Goal: Task Accomplishment & Management: Use online tool/utility

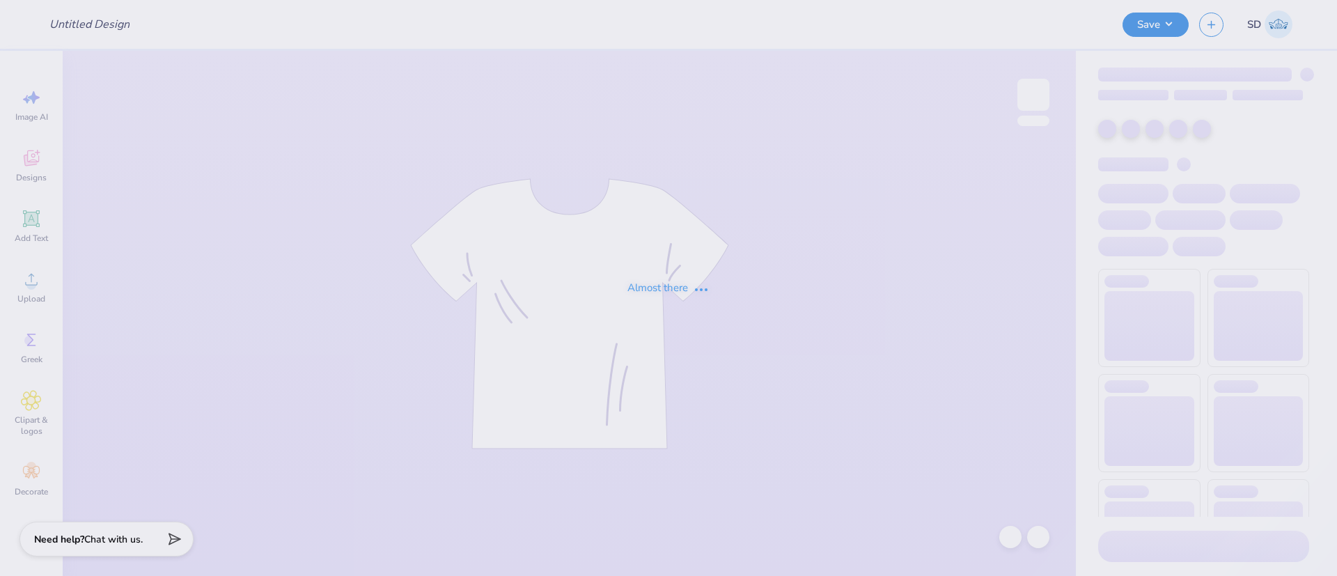
type input "Mountains Bag"
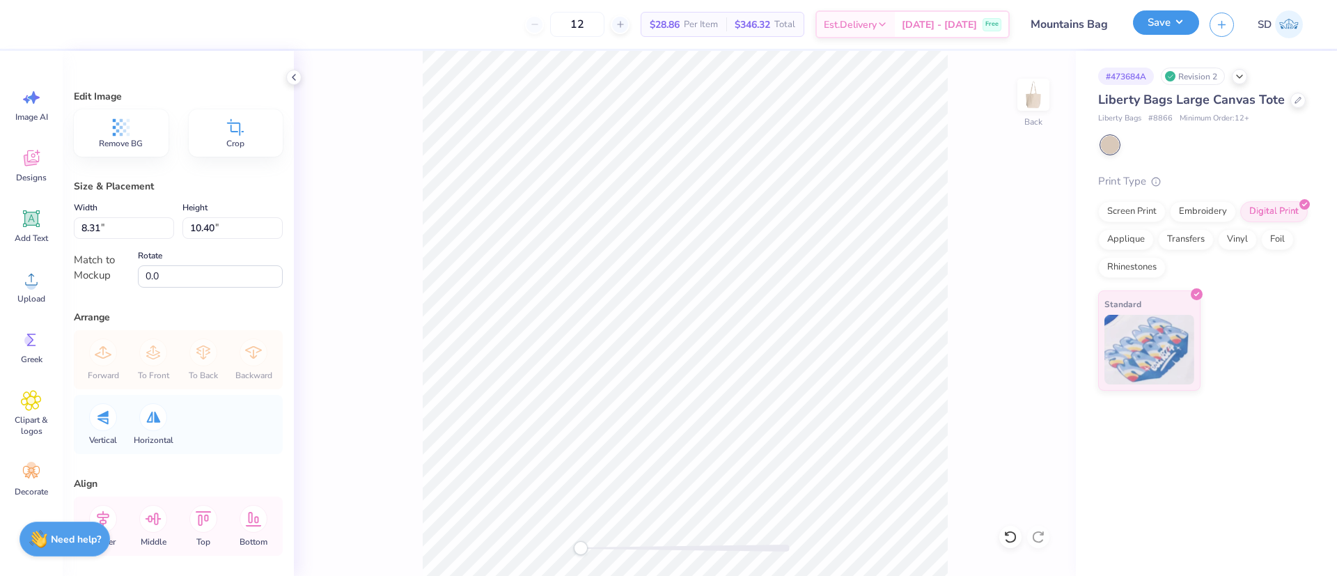
click at [1151, 19] on button "Save" at bounding box center [1166, 22] width 66 height 24
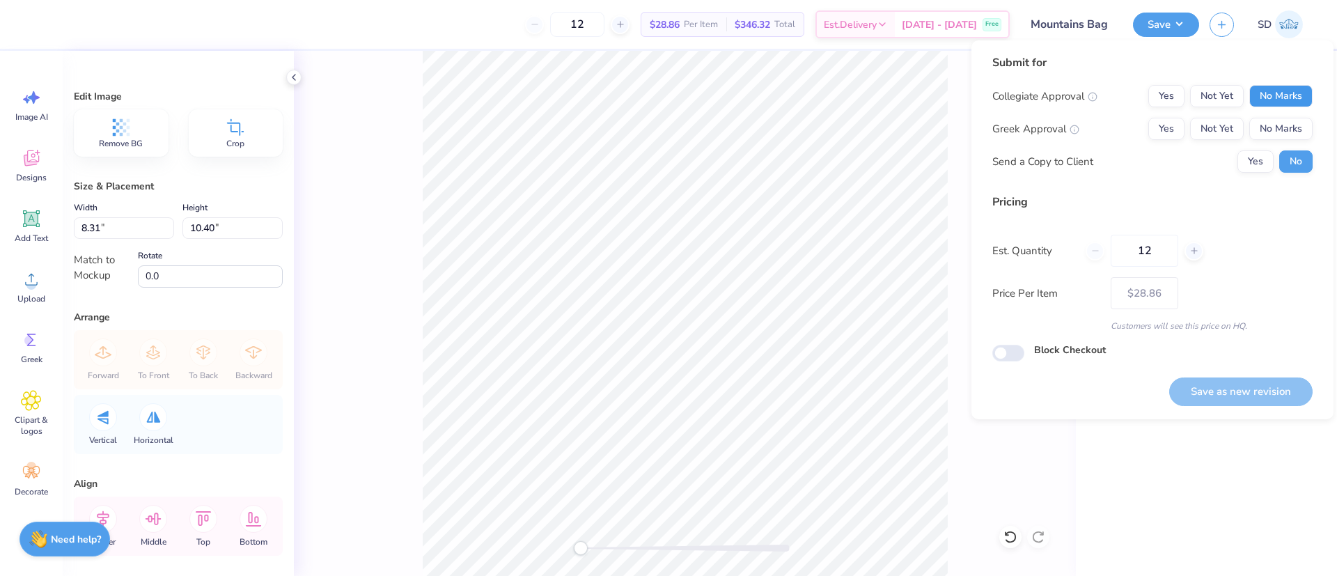
click at [1283, 85] on button "No Marks" at bounding box center [1281, 96] width 63 height 22
click at [1282, 119] on button "No Marks" at bounding box center [1281, 129] width 63 height 22
click at [1228, 401] on button "Save as new revision" at bounding box center [1241, 392] width 143 height 29
type input "$28.86"
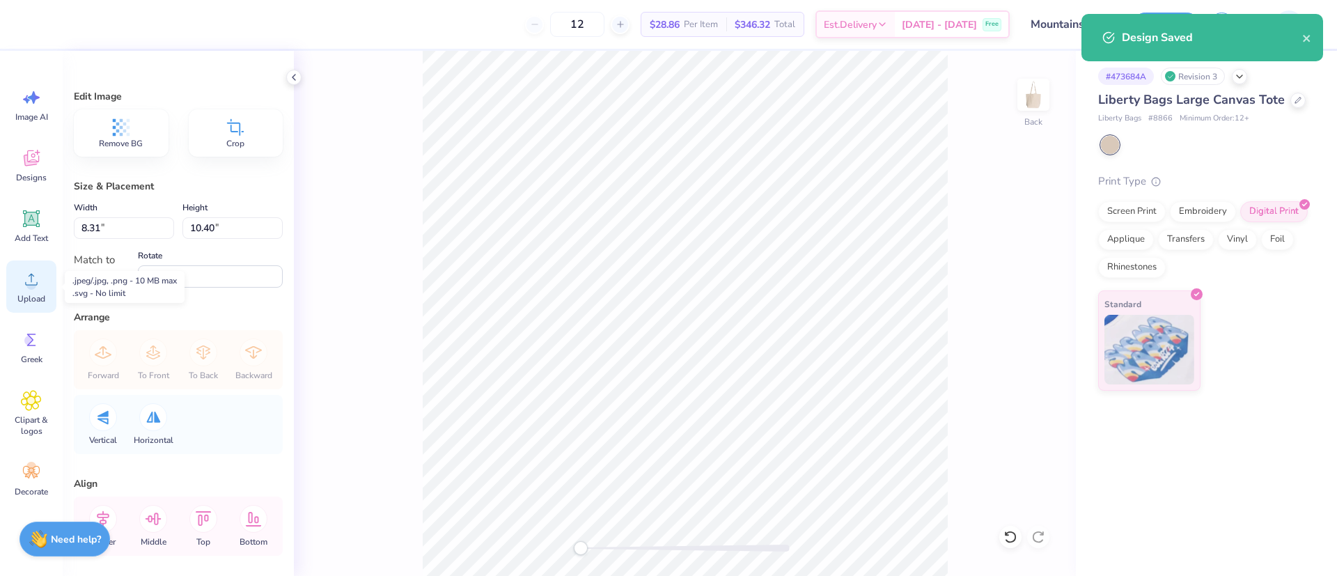
click at [37, 287] on icon at bounding box center [31, 279] width 21 height 21
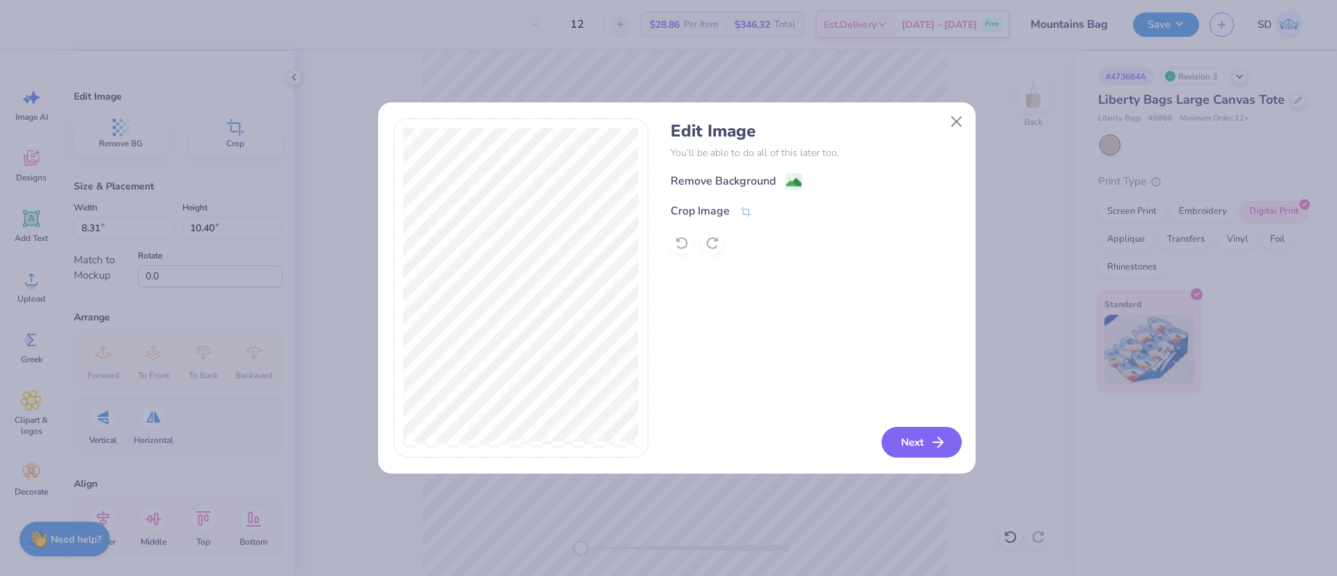
click at [936, 442] on line "button" at bounding box center [938, 442] width 10 height 0
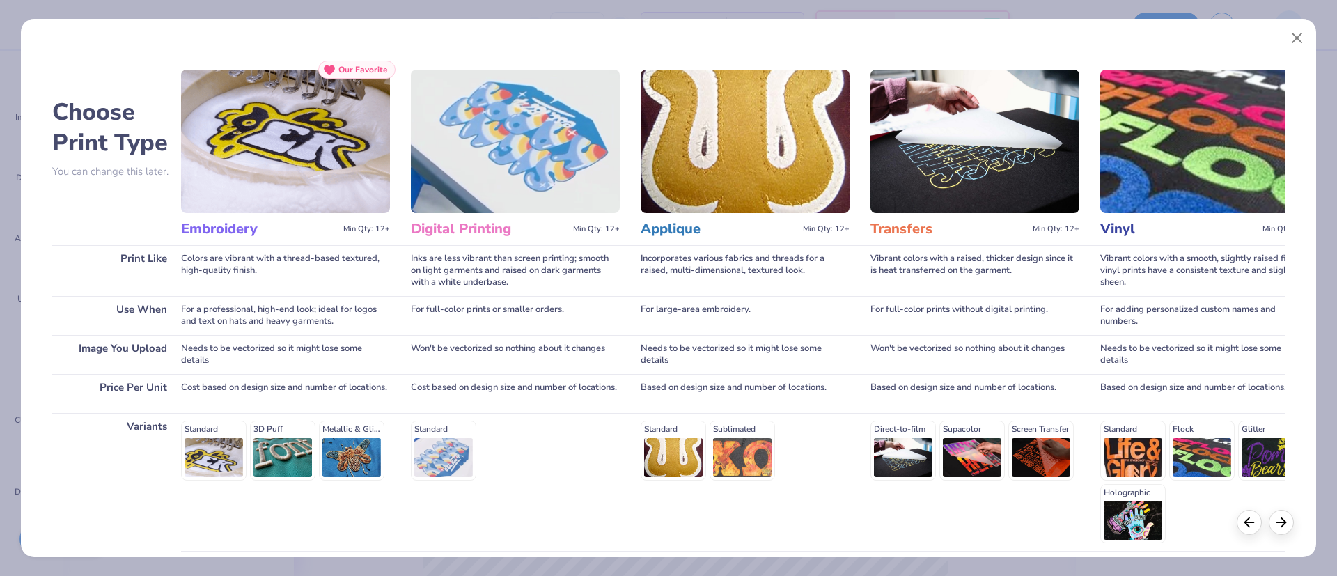
scroll to position [118, 0]
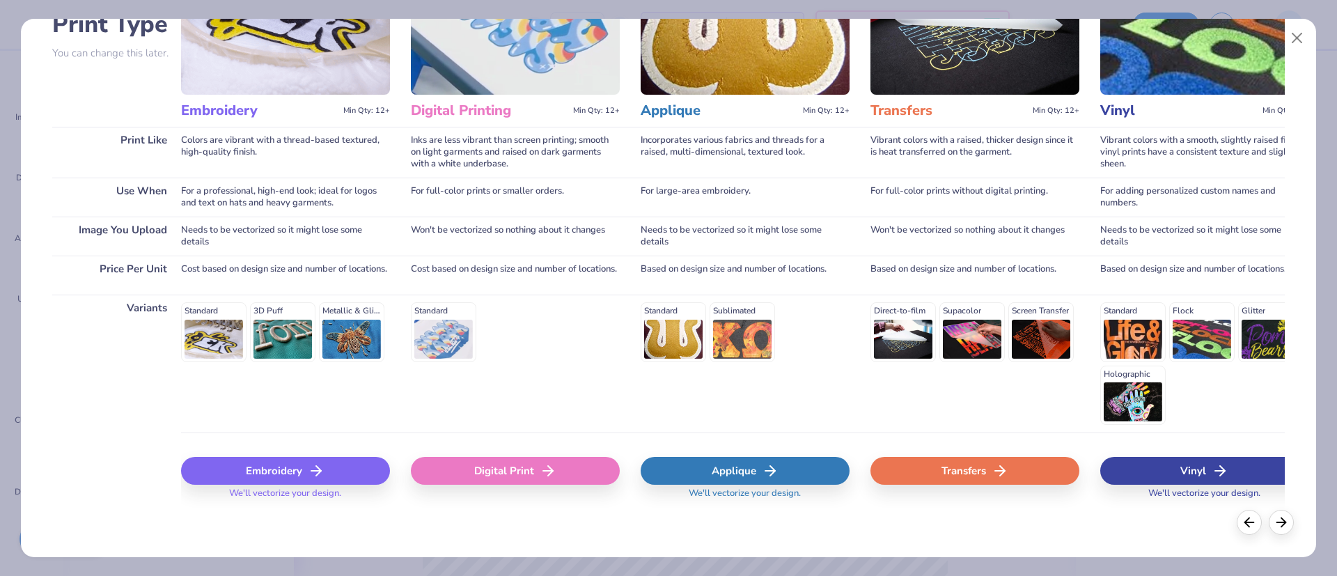
click at [508, 477] on div "Digital Print" at bounding box center [515, 471] width 209 height 28
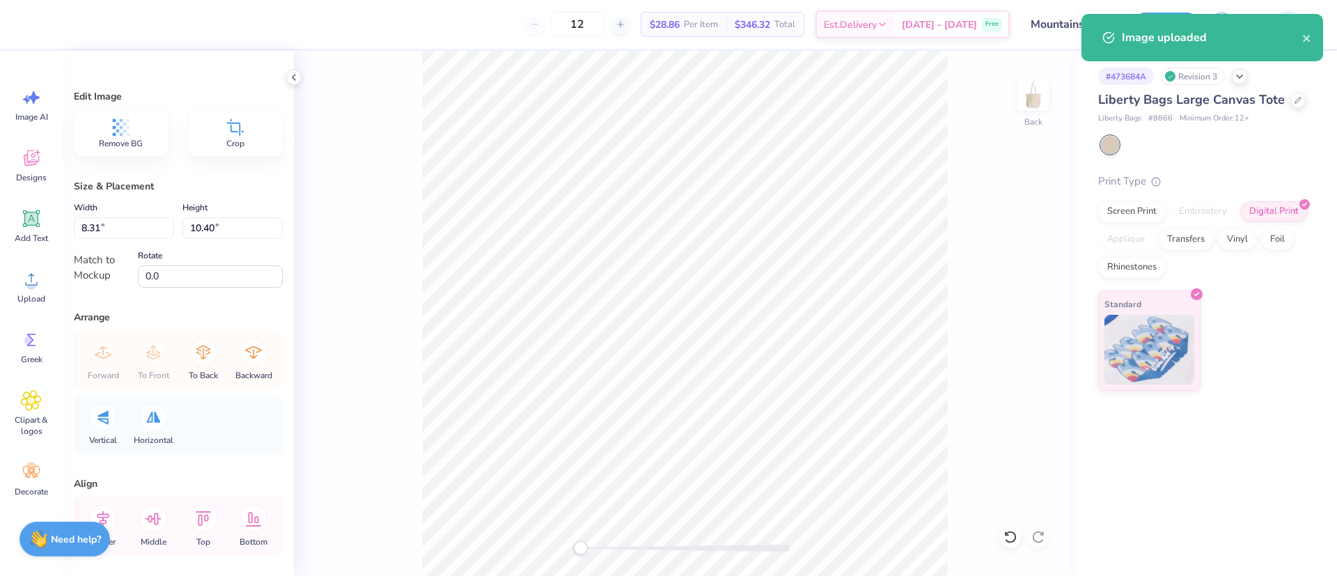
type input "10.78"
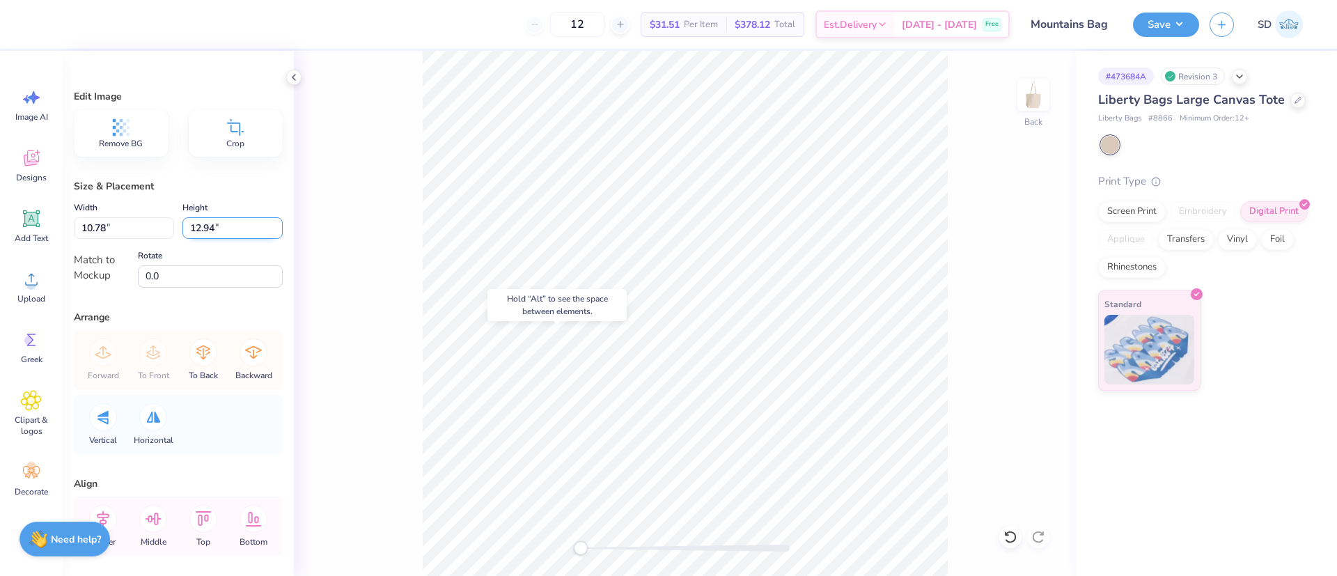
click at [224, 233] on input "12.94" at bounding box center [232, 228] width 100 height 22
type input "11"
type input "9.17"
type input "11.00"
type input "8.31"
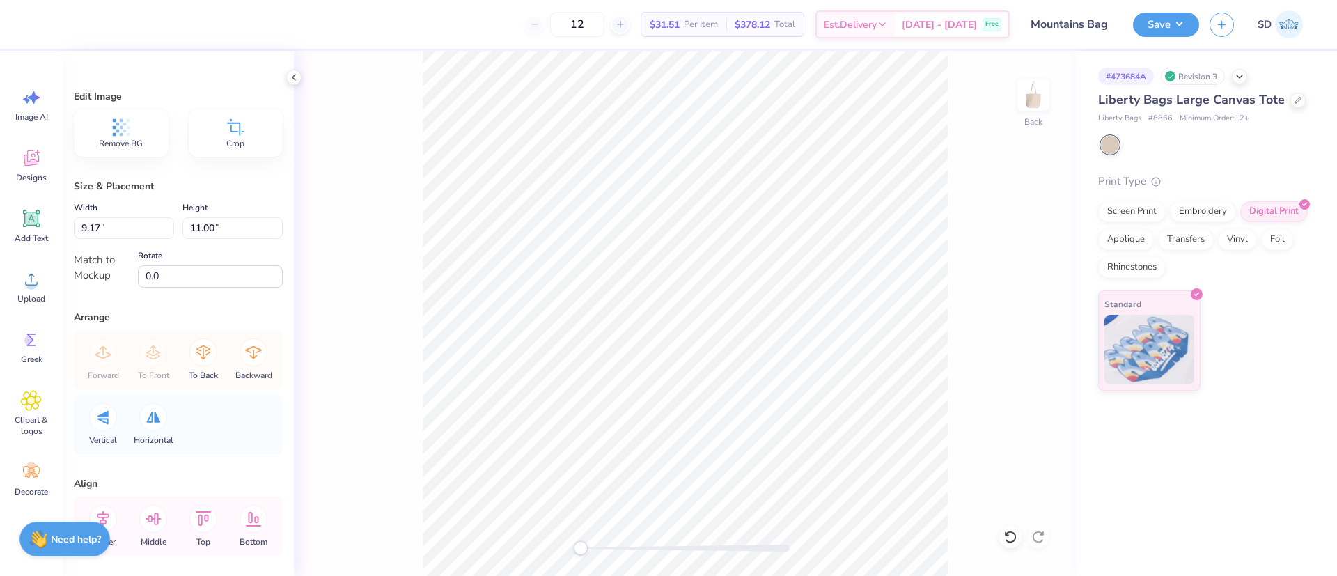
type input "10.40"
type input "9.17"
type input "11.00"
type input "9.61"
type input "11.53"
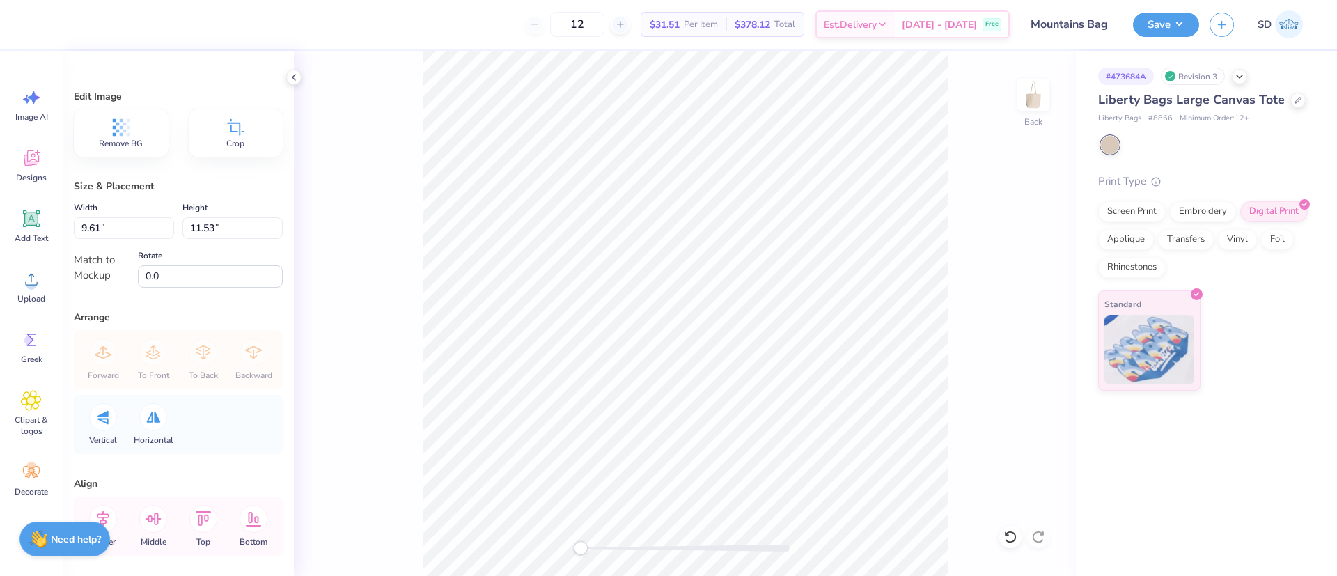
type input "10.15"
type input "12.18"
click at [1156, 34] on div "Save" at bounding box center [1166, 25] width 66 height 24
click at [1165, 20] on button "Save" at bounding box center [1166, 22] width 66 height 24
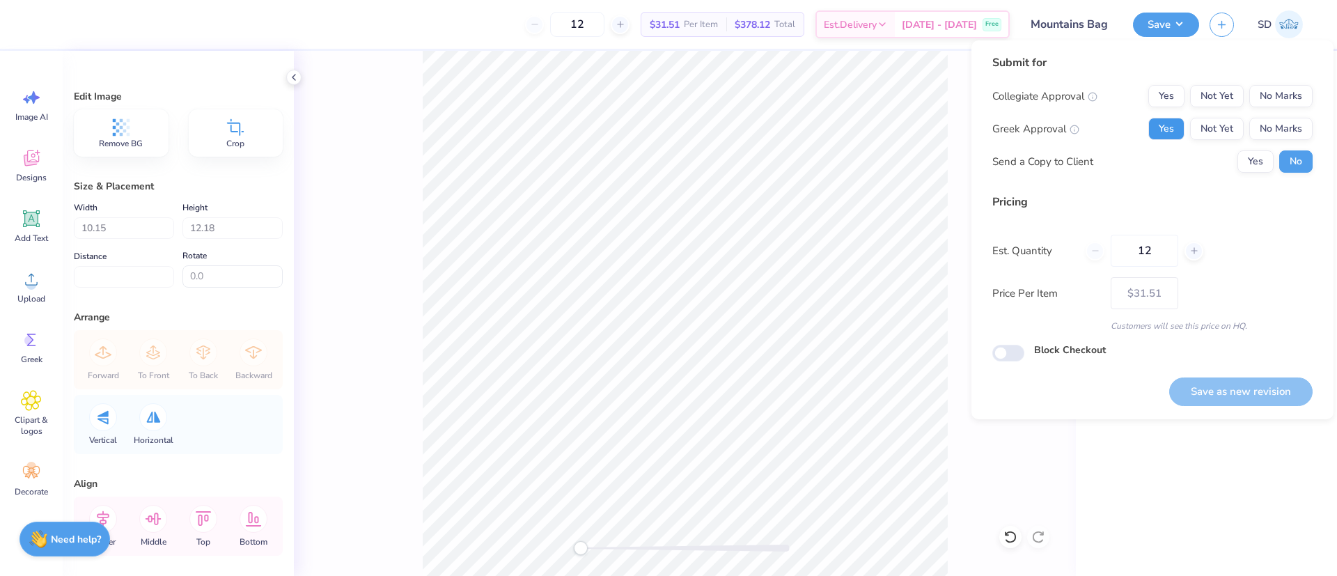
click at [1167, 130] on button "Yes" at bounding box center [1167, 129] width 36 height 22
click at [1282, 91] on button "No Marks" at bounding box center [1281, 96] width 63 height 22
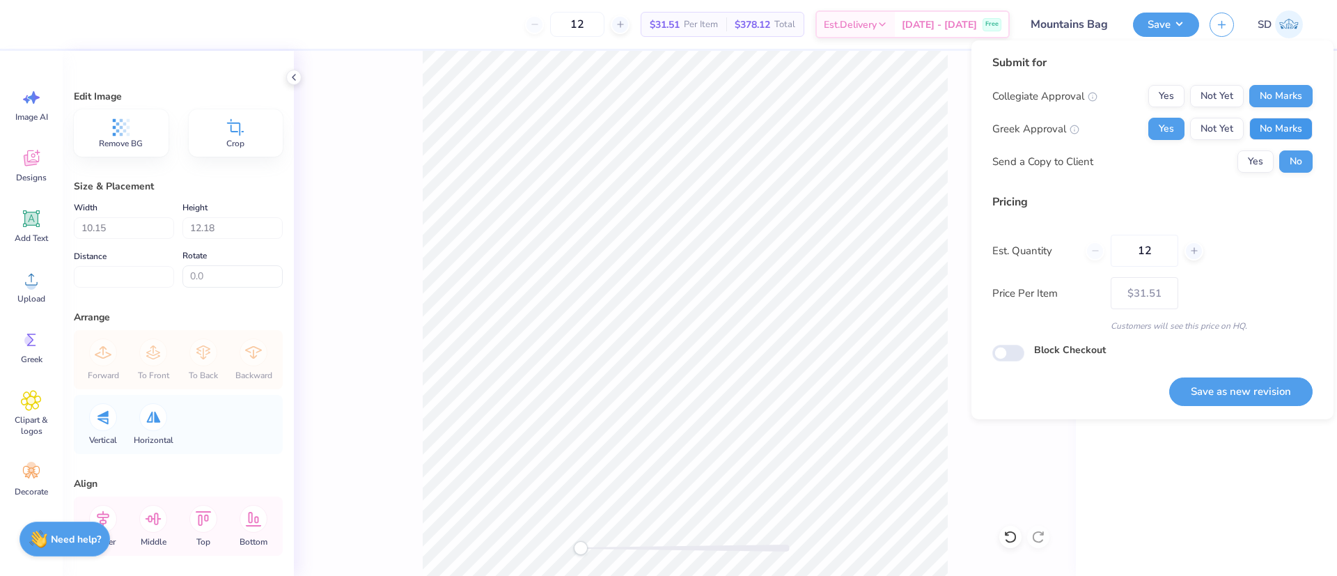
click at [1281, 120] on button "No Marks" at bounding box center [1281, 129] width 63 height 22
click at [1240, 391] on button "Save as new revision" at bounding box center [1241, 392] width 143 height 29
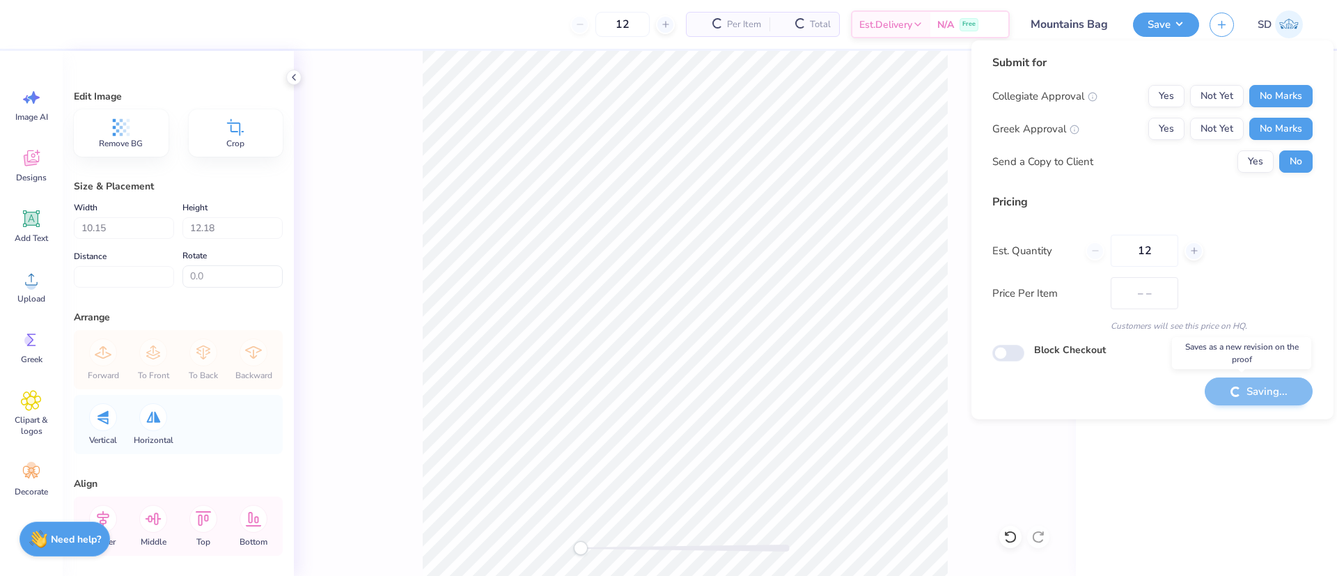
type input "$31.51"
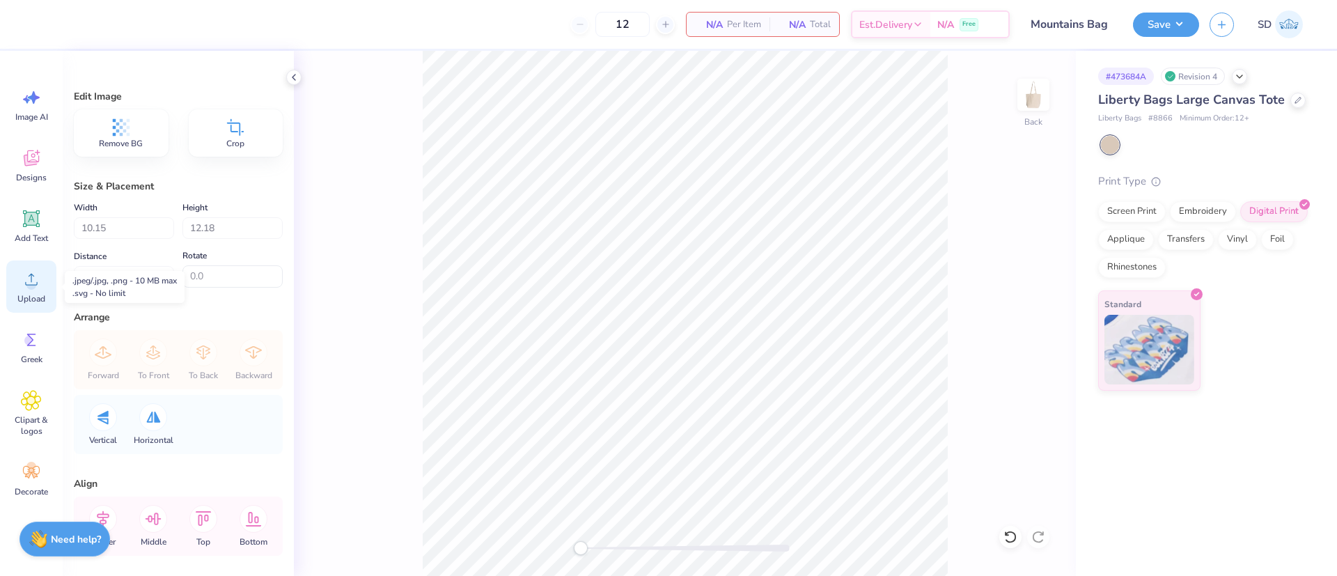
click at [41, 287] on icon at bounding box center [31, 279] width 21 height 21
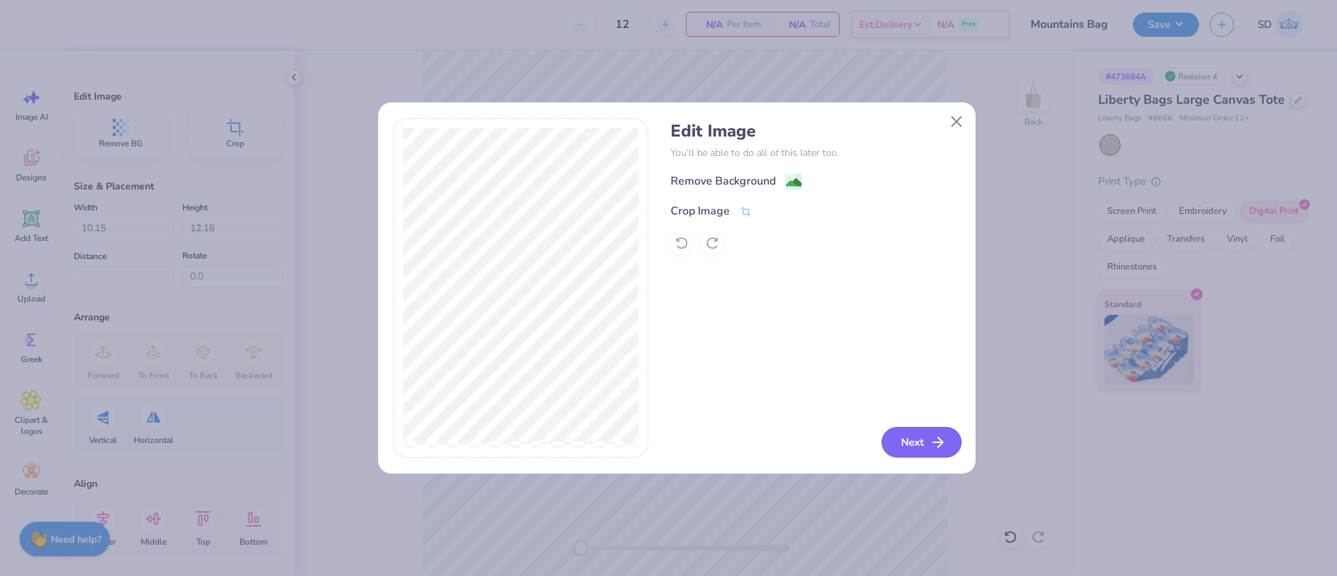
click at [894, 442] on button "Next" at bounding box center [922, 442] width 80 height 31
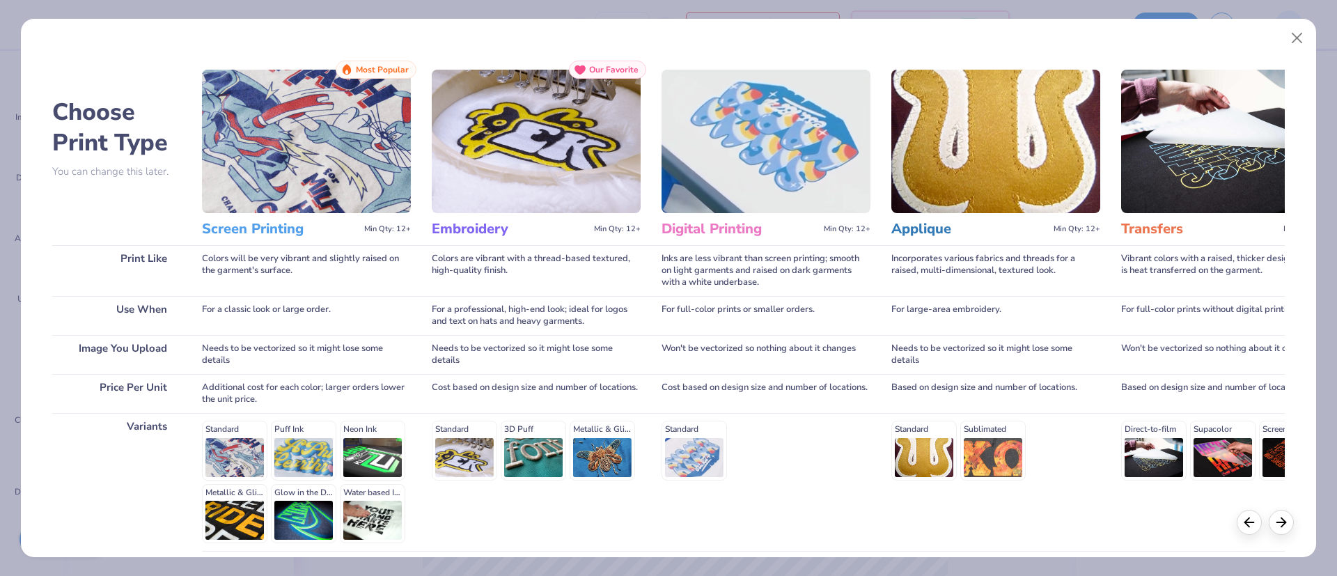
scroll to position [118, 0]
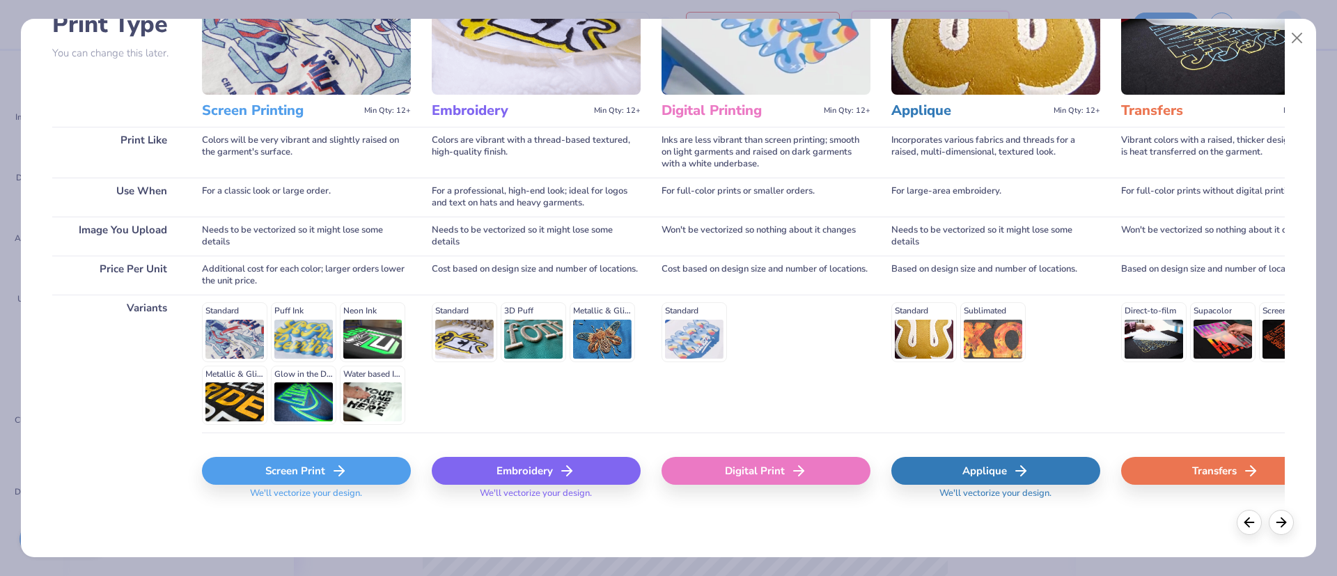
click at [764, 458] on div "Digital Print" at bounding box center [766, 471] width 209 height 28
type input "9.85"
type input "12.94"
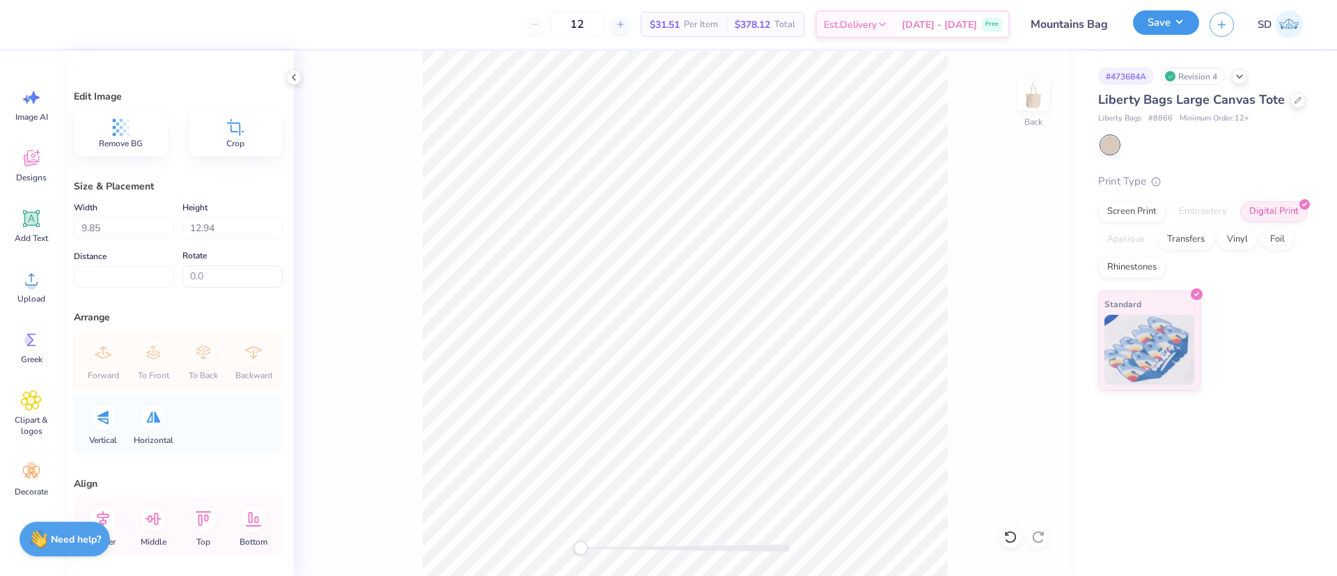
click at [1156, 30] on button "Save" at bounding box center [1166, 22] width 66 height 24
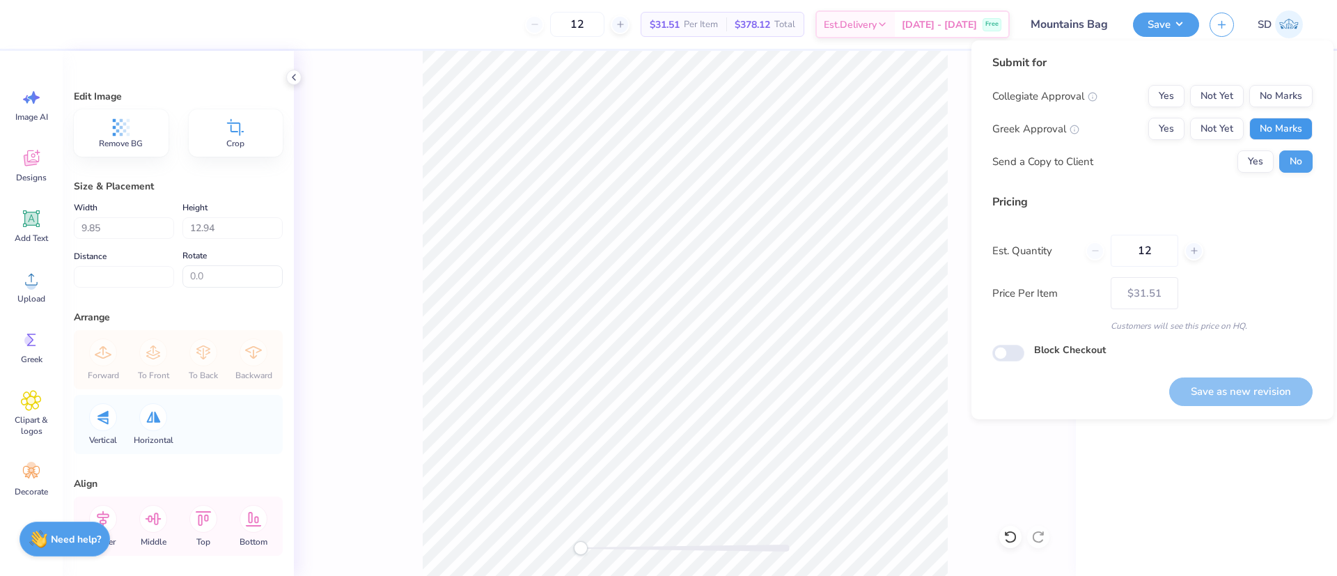
click at [1294, 124] on button "No Marks" at bounding box center [1281, 129] width 63 height 22
click at [1287, 91] on button "No Marks" at bounding box center [1281, 96] width 63 height 22
click at [1237, 379] on button "Save as new revision" at bounding box center [1241, 392] width 143 height 29
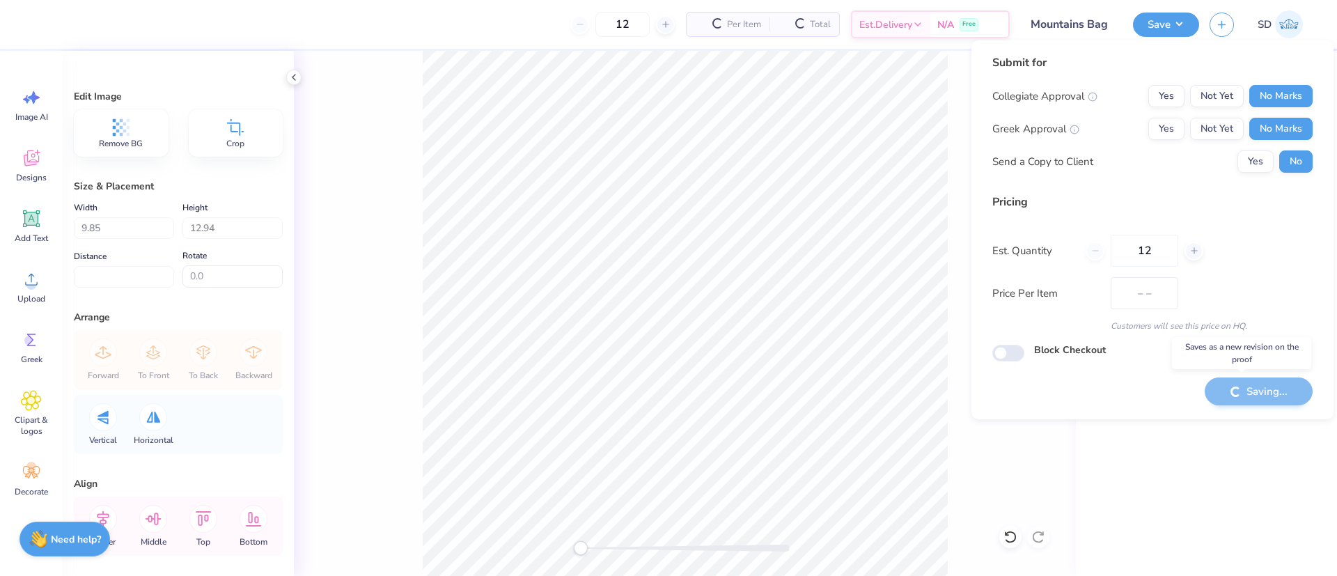
type input "$31.51"
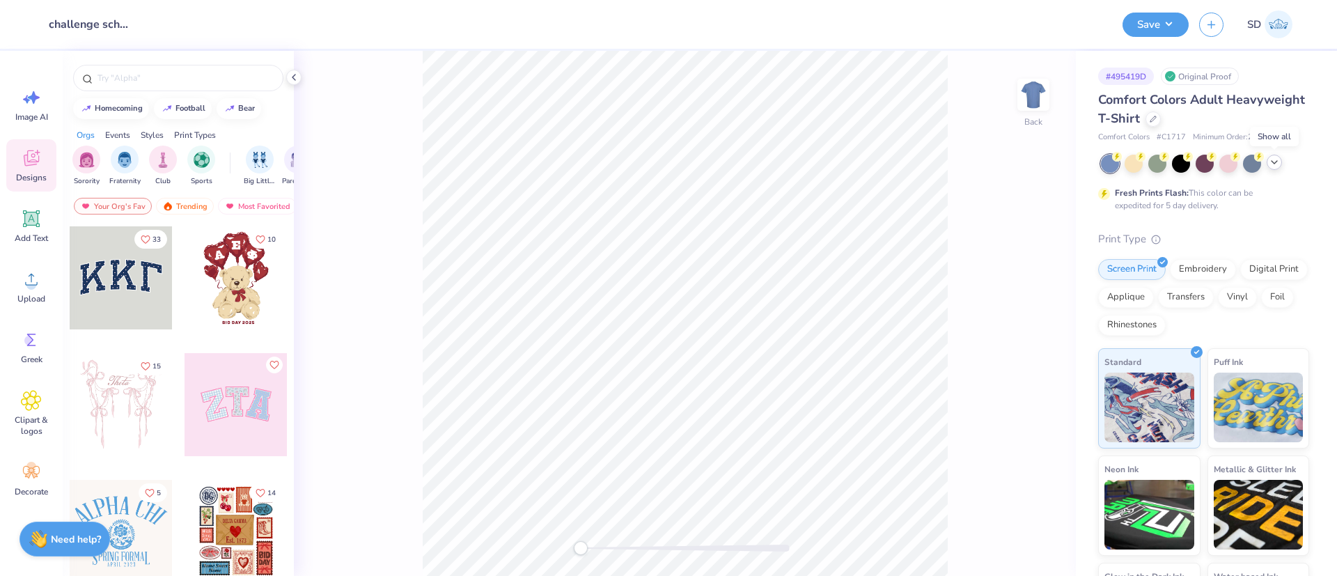
click at [1273, 162] on icon at bounding box center [1274, 162] width 11 height 11
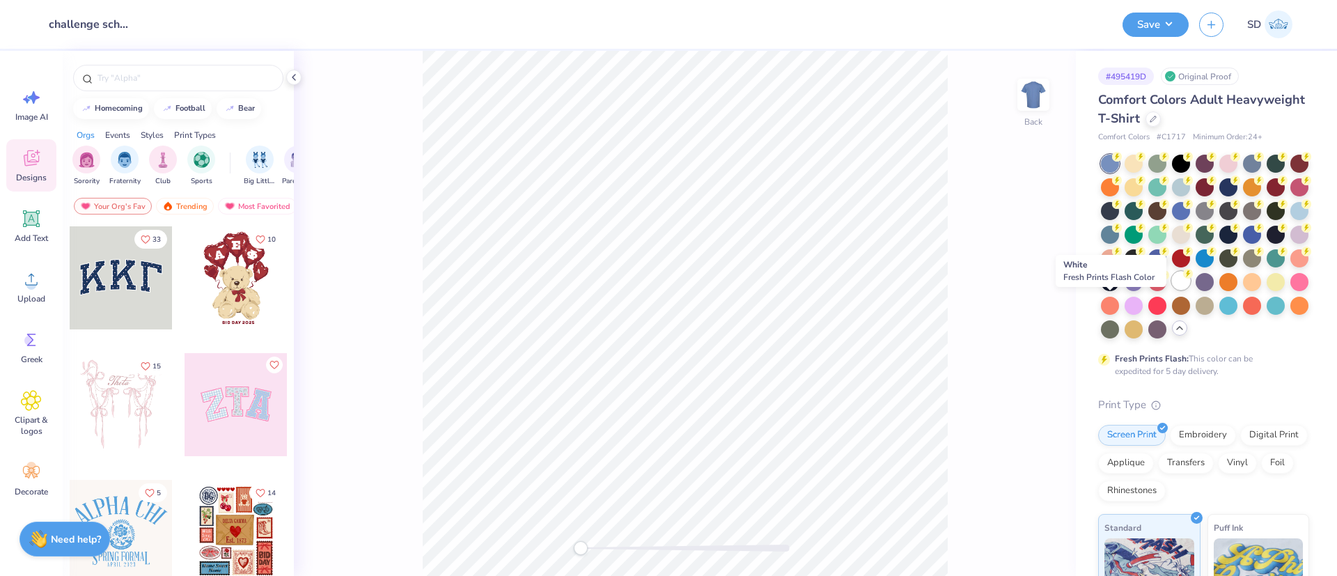
click at [1172, 290] on div at bounding box center [1181, 281] width 18 height 18
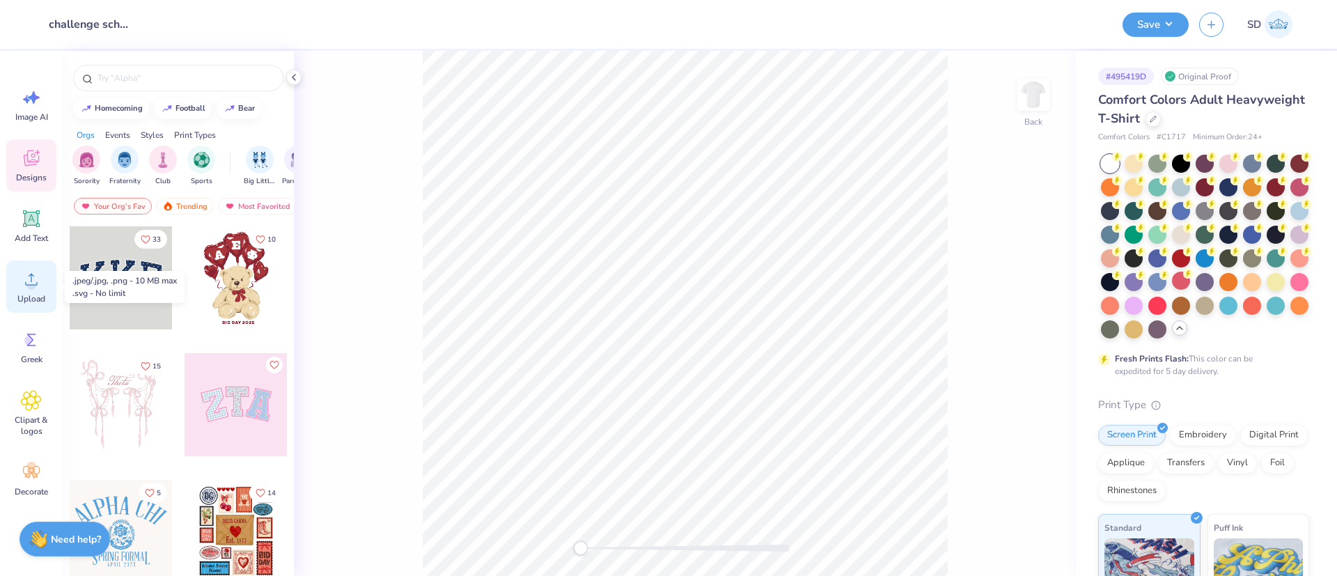
click at [10, 280] on div "Upload" at bounding box center [31, 287] width 50 height 52
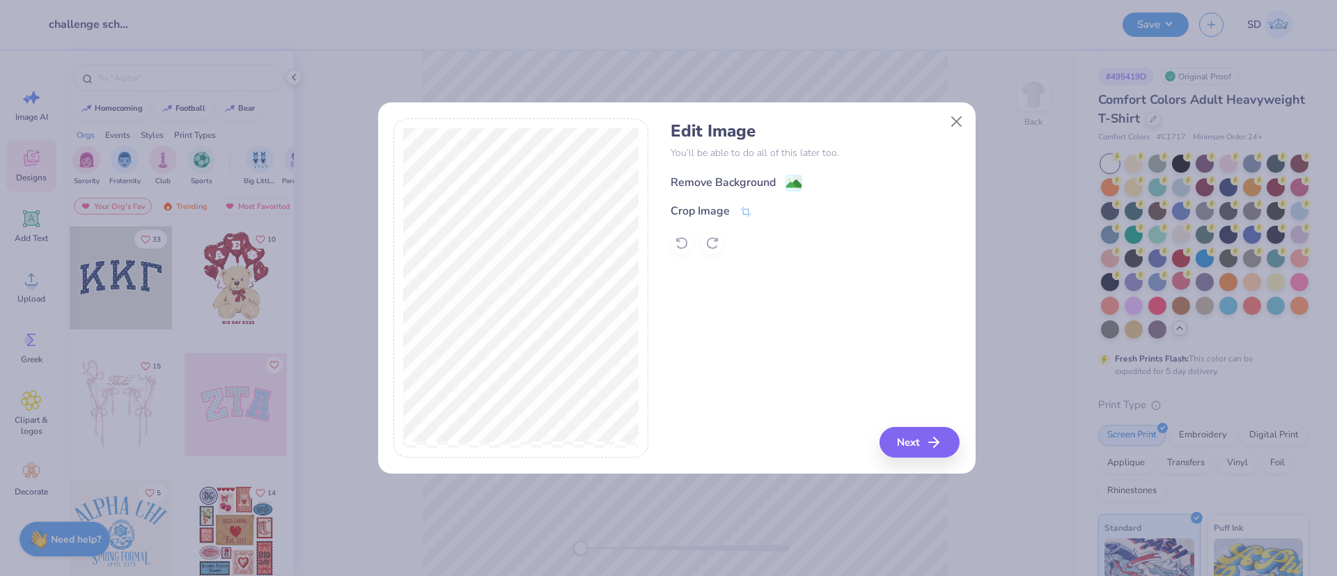
click at [713, 178] on div "Remove Background" at bounding box center [723, 182] width 105 height 17
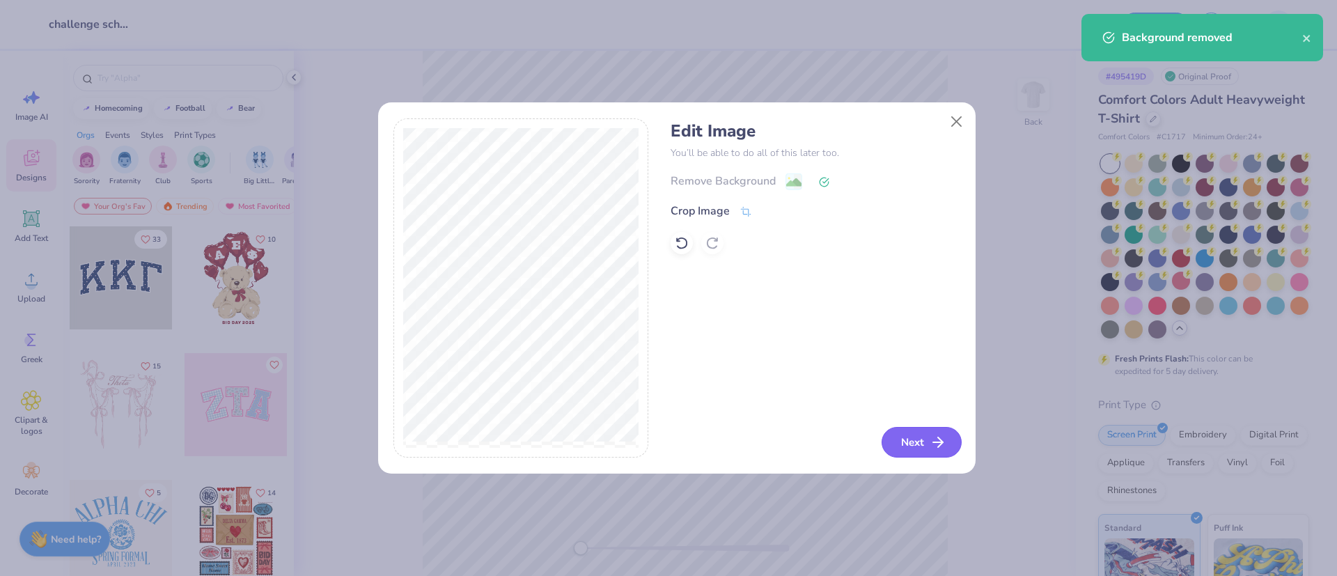
click at [921, 443] on button "Next" at bounding box center [922, 442] width 80 height 31
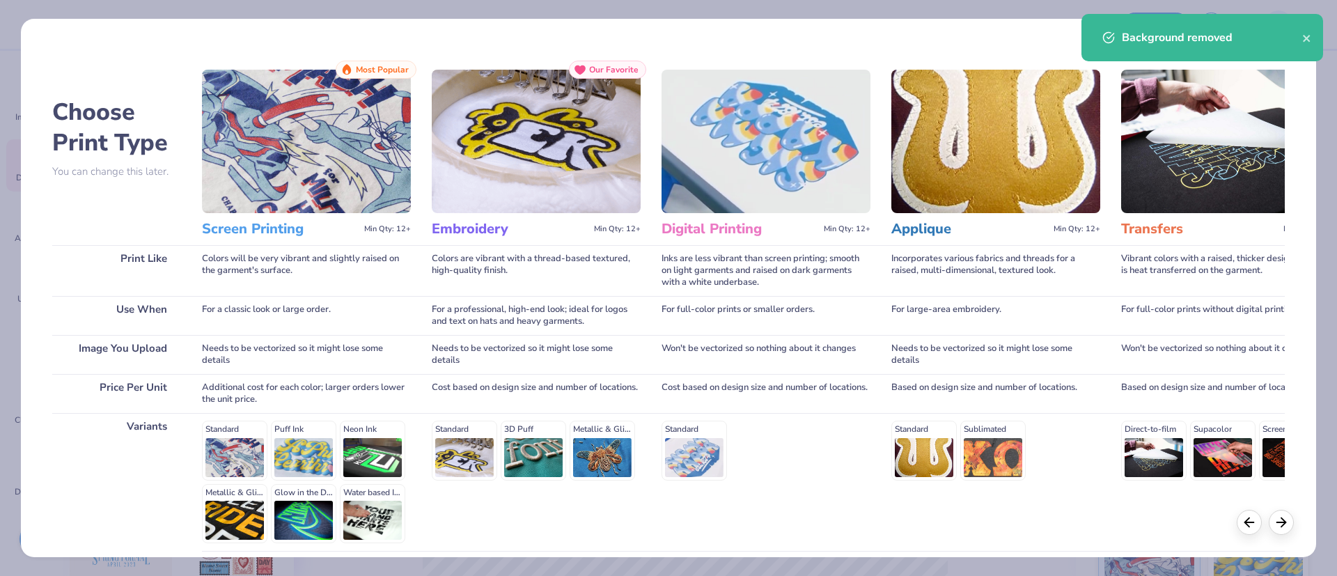
scroll to position [118, 0]
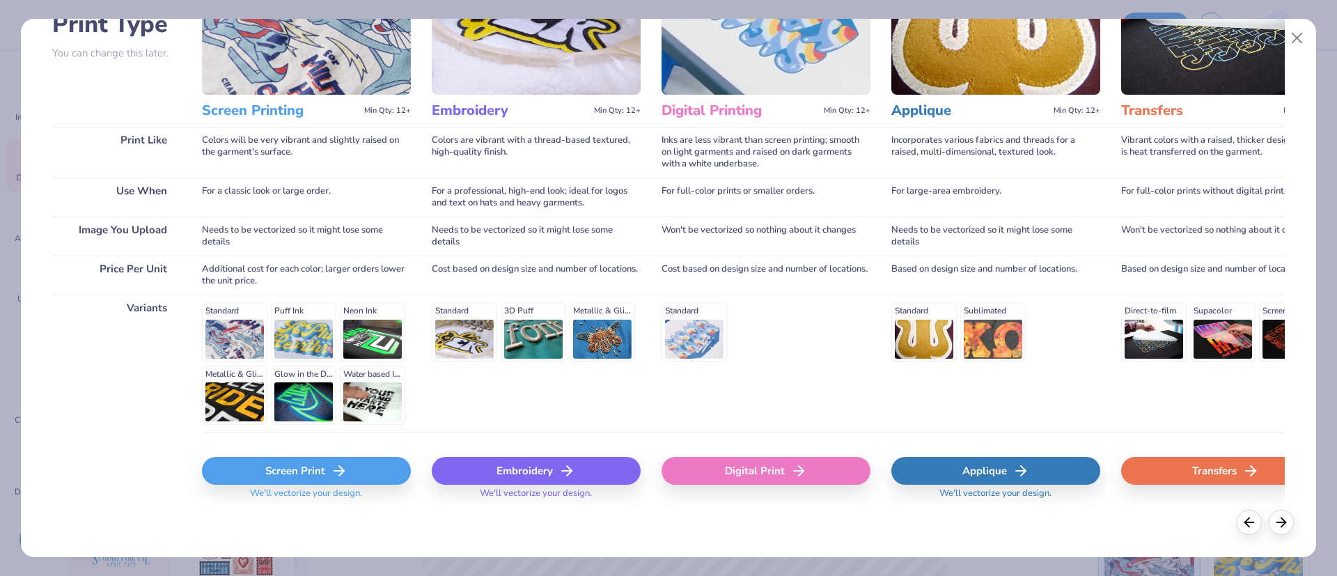
click at [326, 476] on div "Screen Print" at bounding box center [306, 471] width 209 height 28
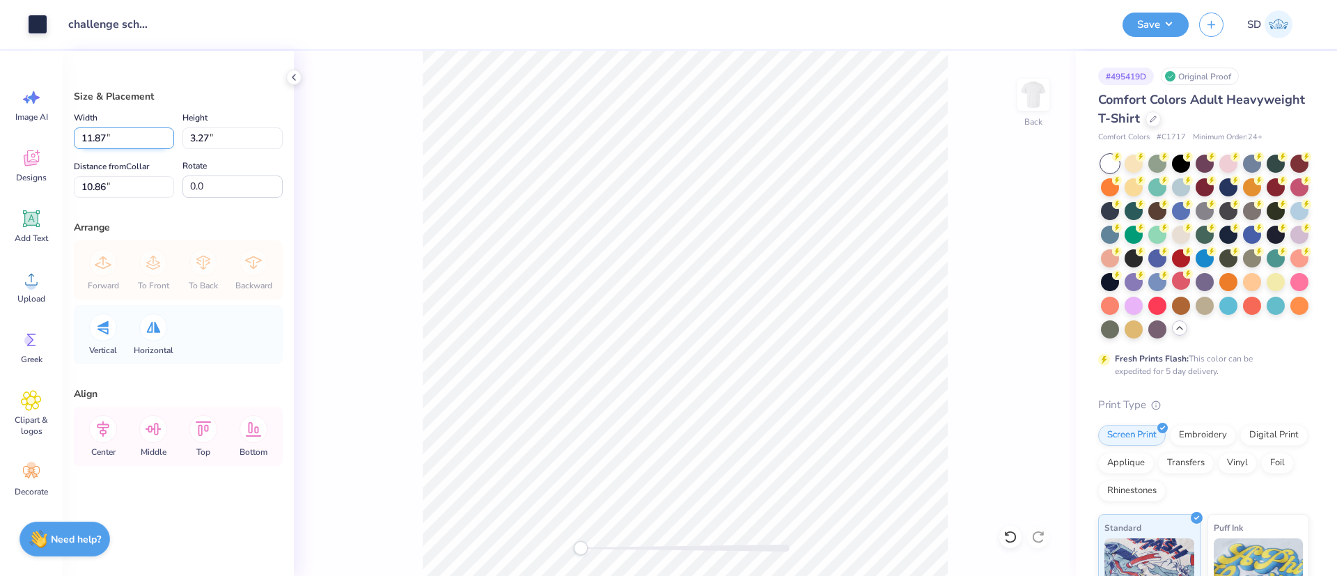
drag, startPoint x: 106, startPoint y: 137, endPoint x: 77, endPoint y: 139, distance: 28.6
click at [77, 139] on input "11.87" at bounding box center [124, 138] width 100 height 22
type input "9.00"
type input "2.48"
type input "3.40"
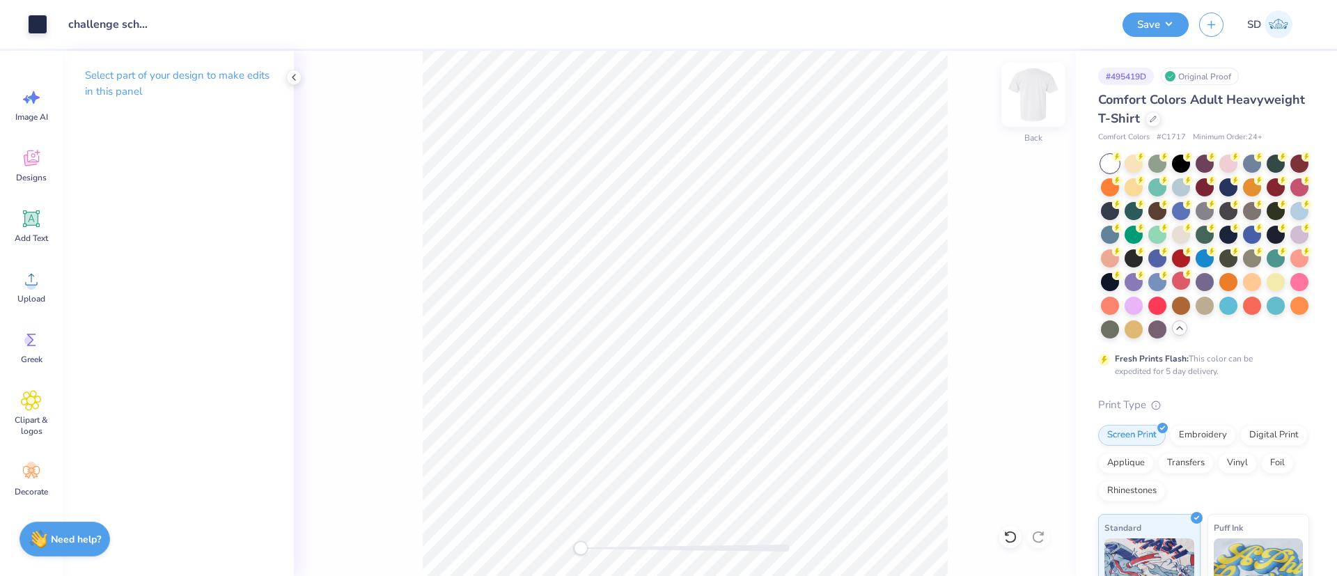
click at [1048, 107] on img at bounding box center [1034, 95] width 56 height 56
click at [41, 229] on div "Add Text" at bounding box center [31, 226] width 50 height 52
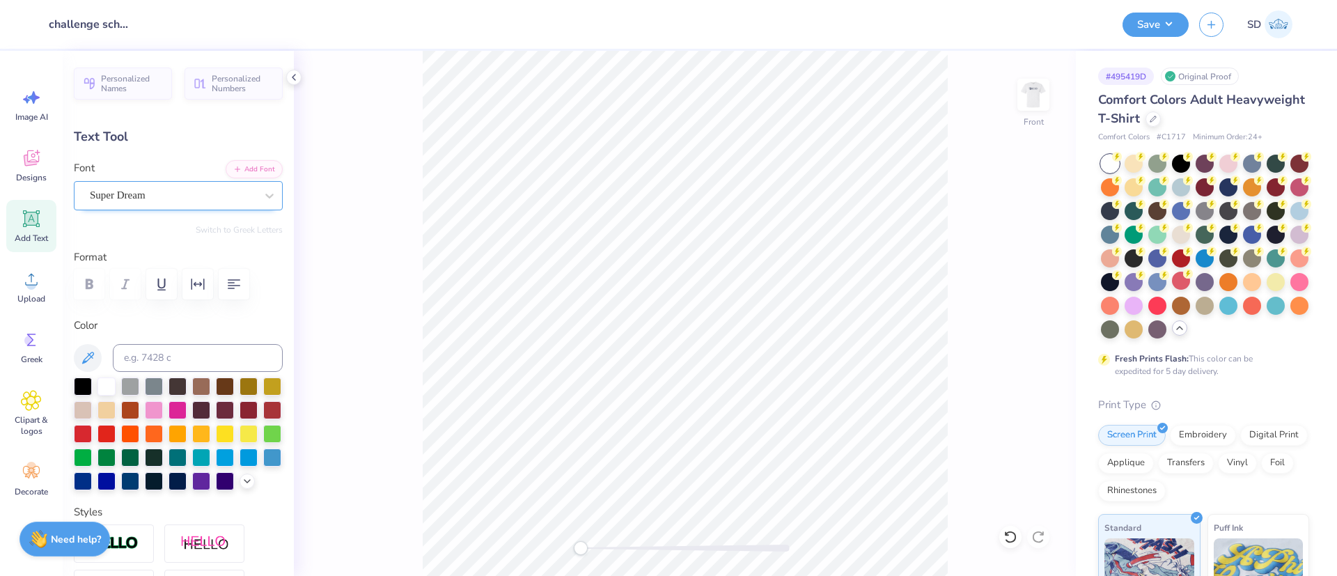
click at [149, 189] on div "Super Dream" at bounding box center [172, 196] width 169 height 22
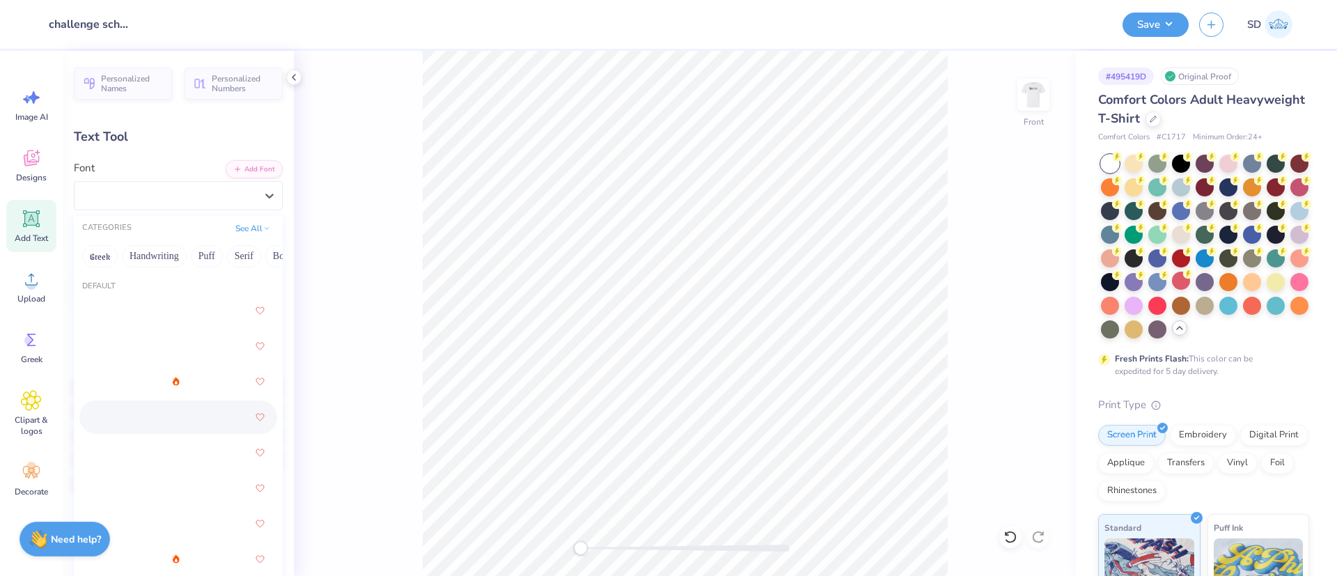
scroll to position [606, 0]
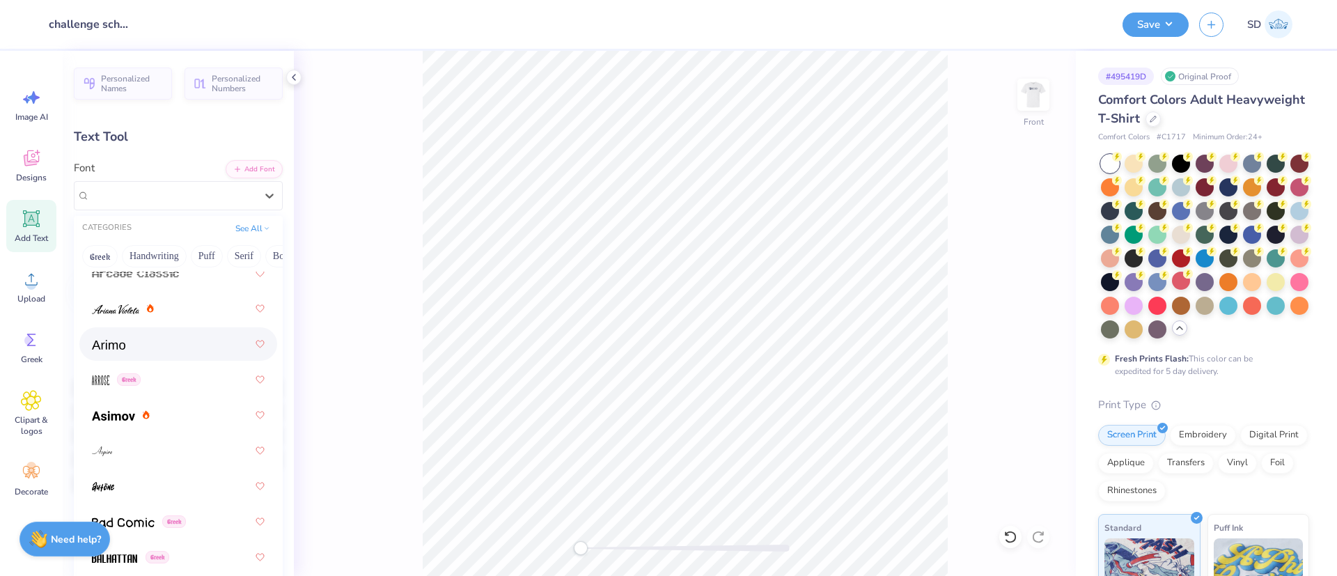
click at [144, 357] on div at bounding box center [178, 343] width 198 height 33
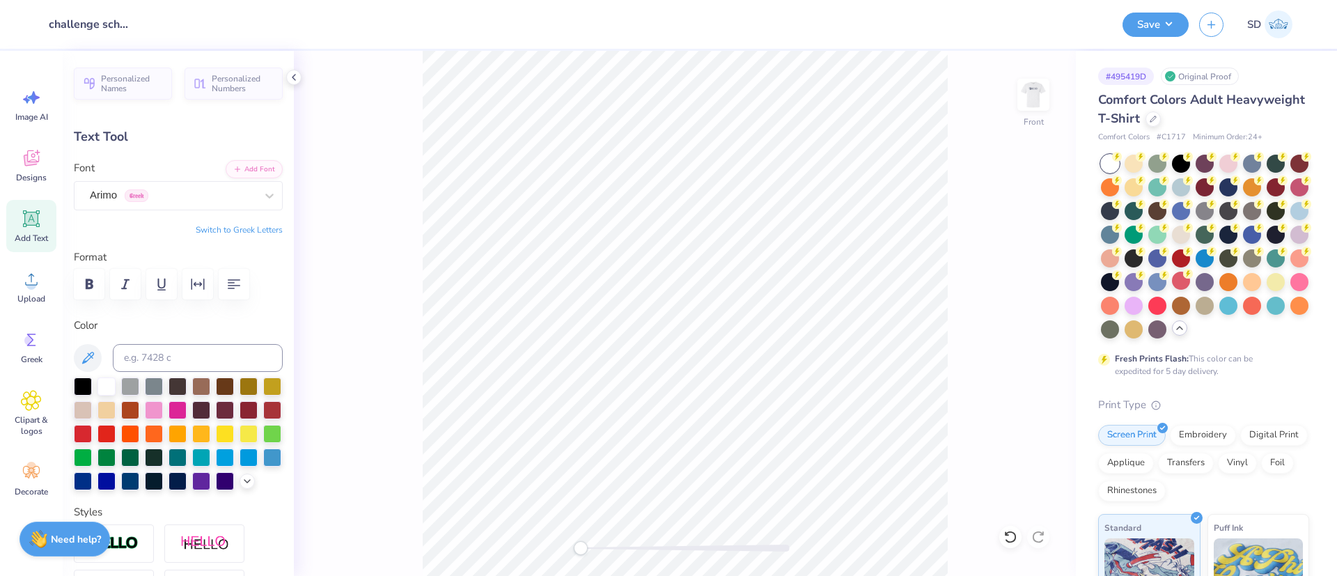
scroll to position [17, 1]
paste textarea "My command is this: Love each other as I have loved you"
type textarea "TEMy command is this: Love each other as I have loved youXT"
click at [81, 391] on div at bounding box center [83, 385] width 18 height 18
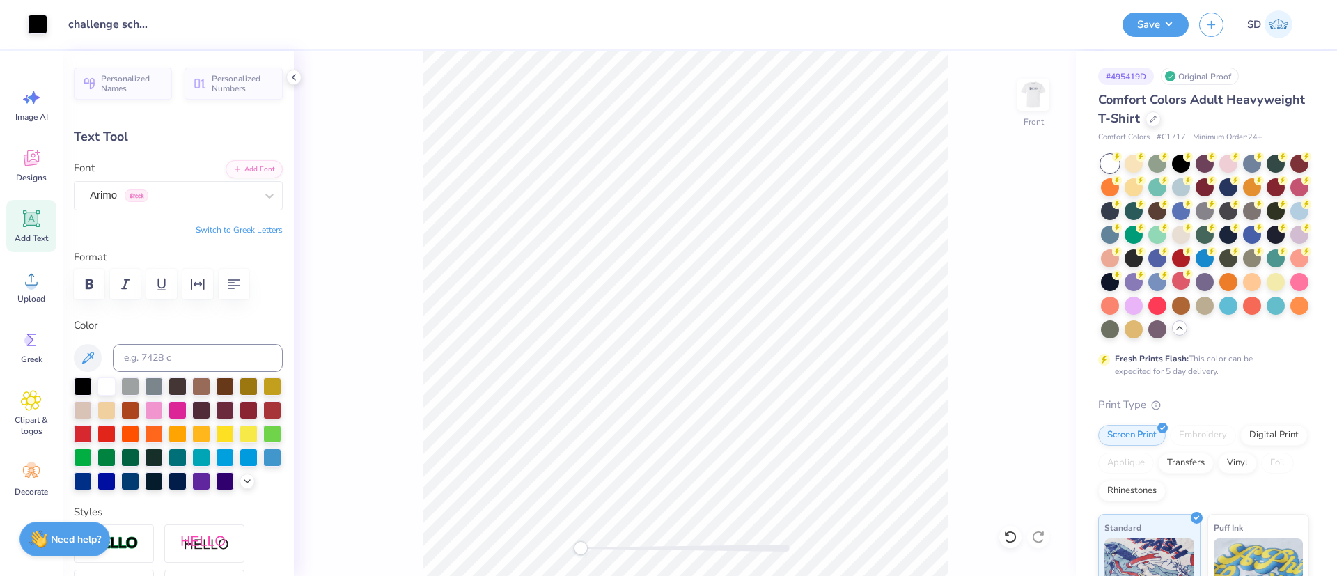
type input "14.53"
type input "0.48"
type input "13.51"
click at [232, 282] on icon "button" at bounding box center [234, 284] width 13 height 10
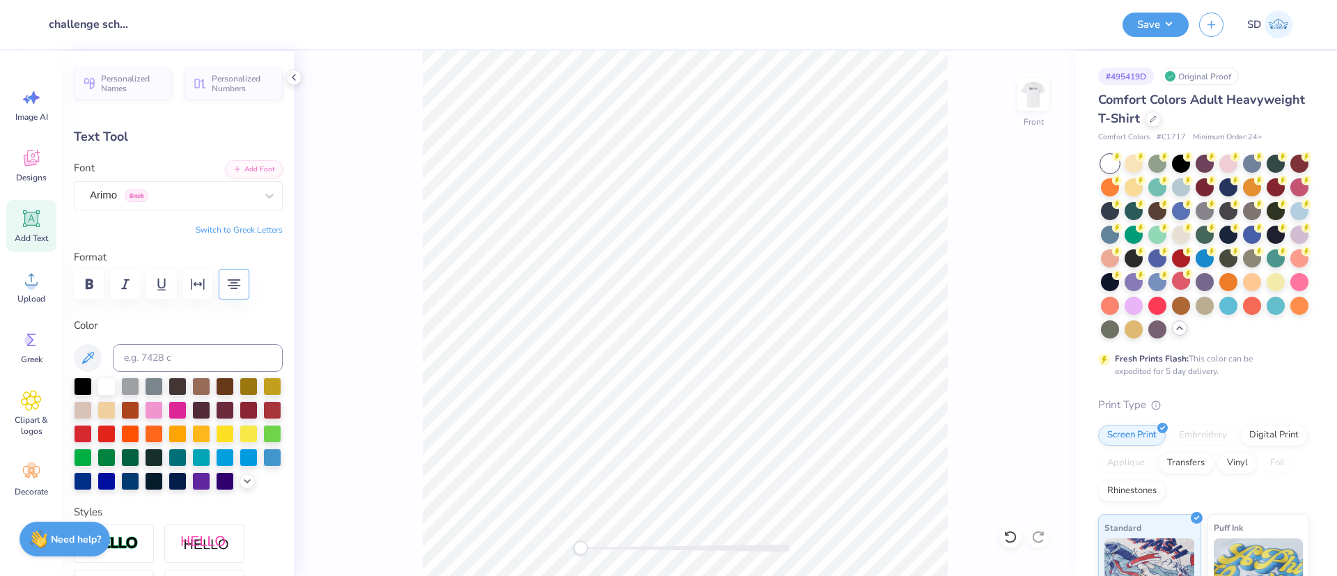
scroll to position [18, 1]
paste textarea "John 15:12"
type textarea "My command is this: Love each other as I have loved you. John 15:12"
click at [164, 197] on div "Arimo Greek" at bounding box center [172, 196] width 169 height 22
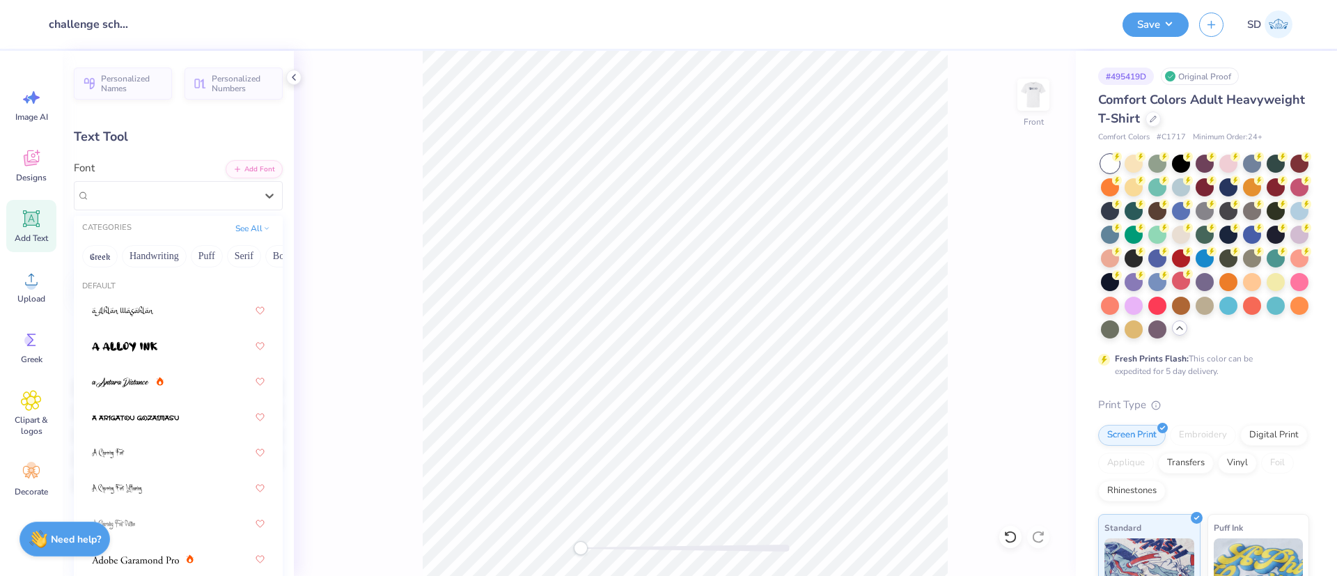
scroll to position [562, 0]
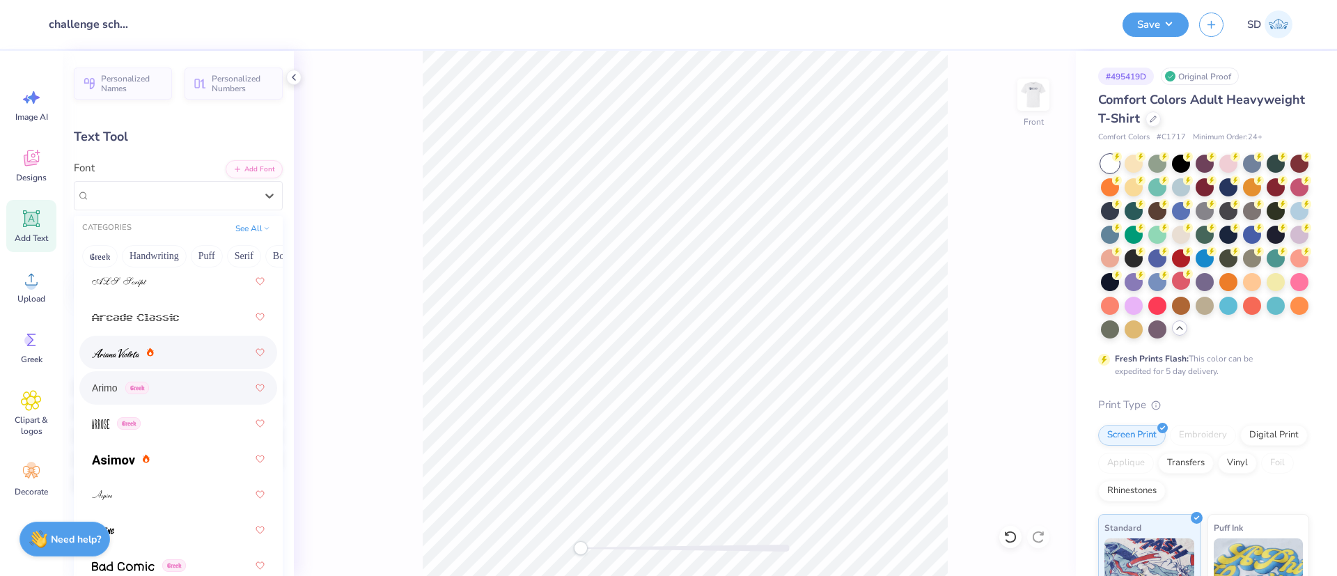
click at [161, 350] on div at bounding box center [178, 352] width 173 height 25
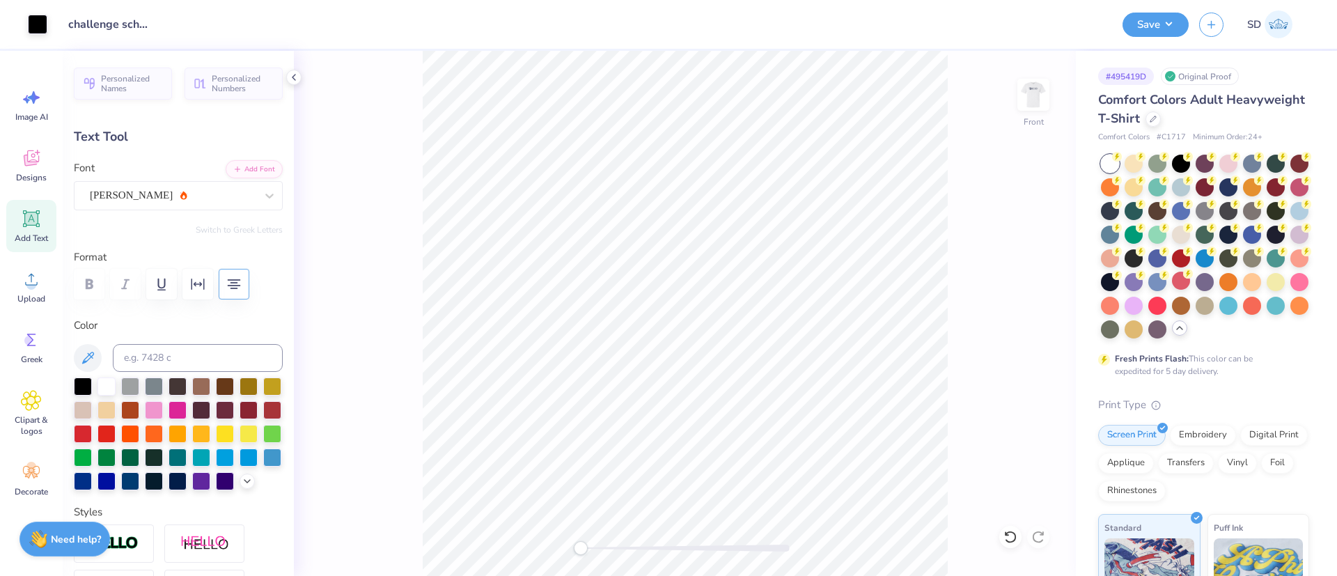
type input "4.80"
type input "1.70"
type input "12.90"
type input "11.45"
type input "4.05"
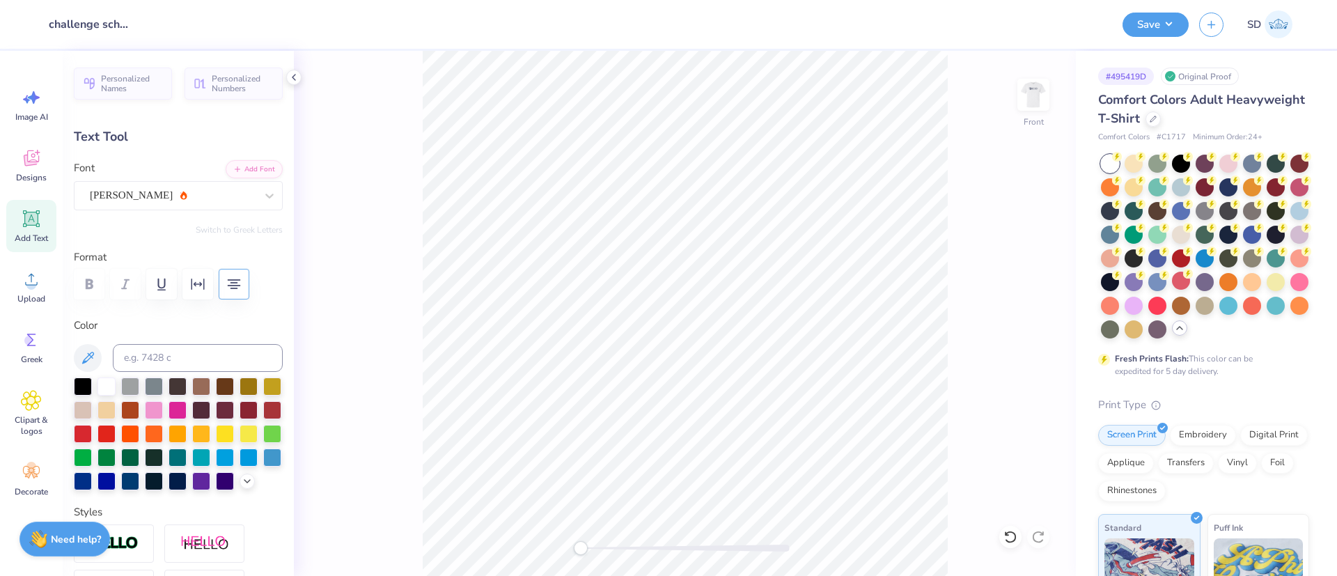
type input "9.42"
click at [190, 203] on div at bounding box center [173, 195] width 166 height 19
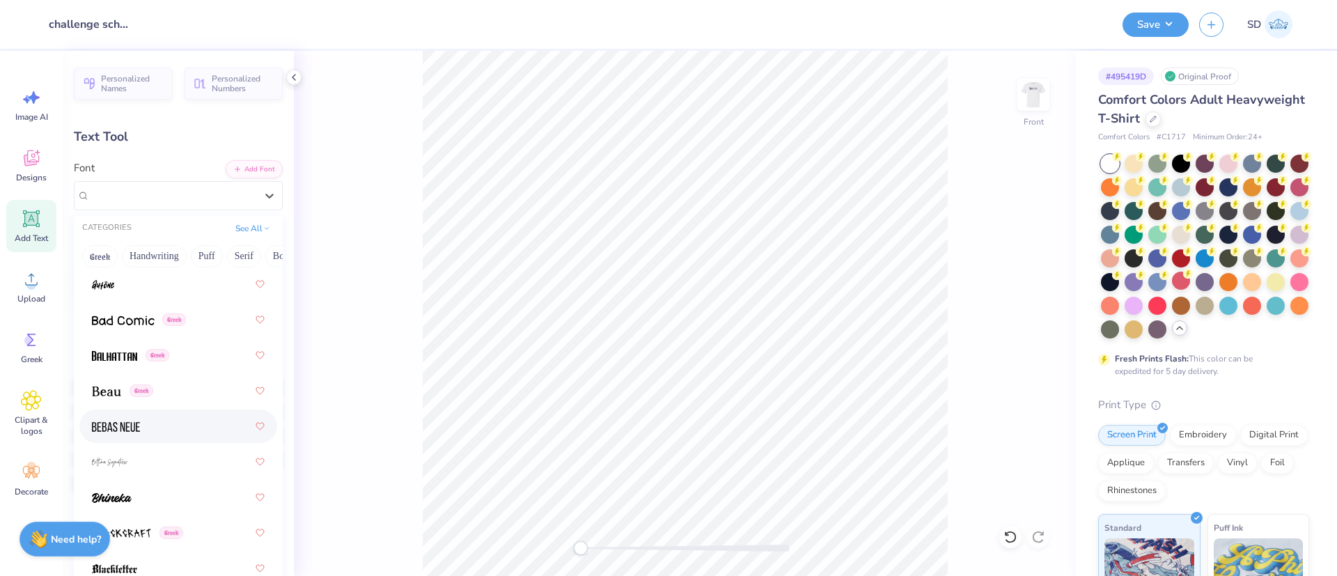
scroll to position [808, 0]
click at [105, 391] on img at bounding box center [106, 392] width 29 height 10
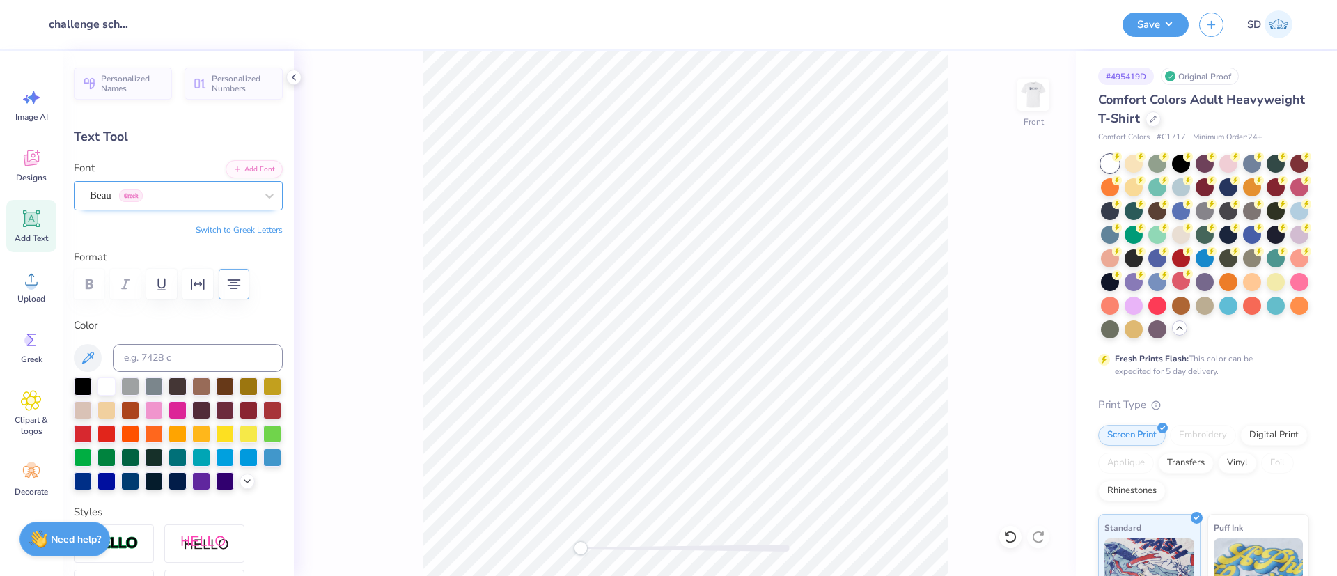
click at [200, 198] on div "Beau Greek" at bounding box center [172, 196] width 169 height 22
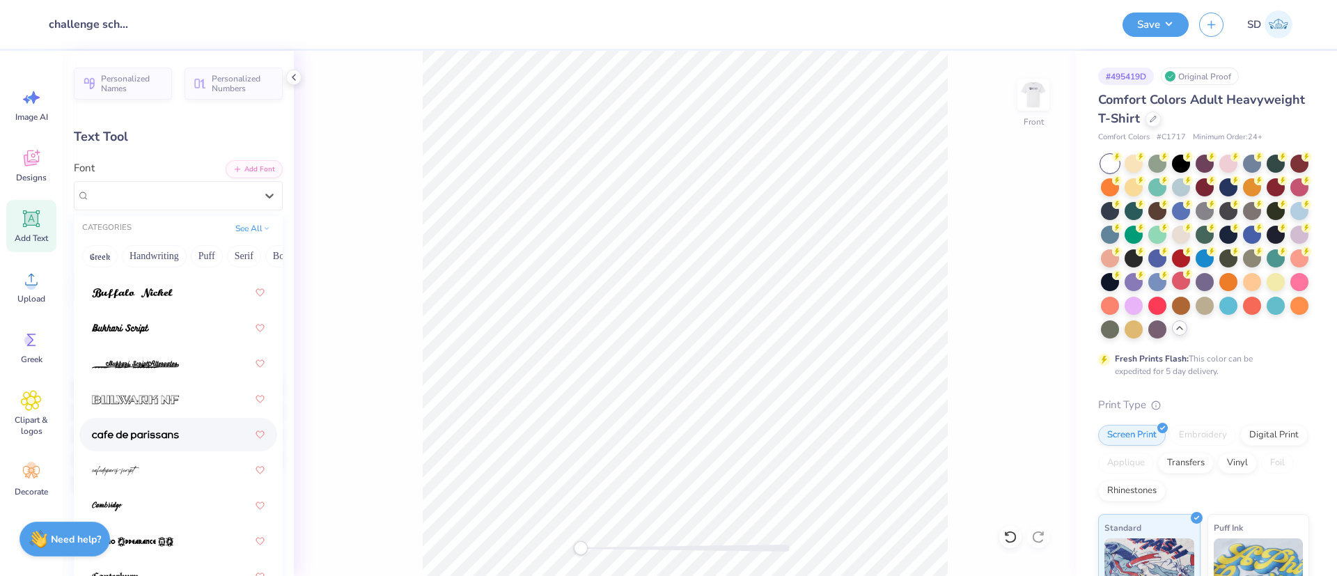
scroll to position [1876, 0]
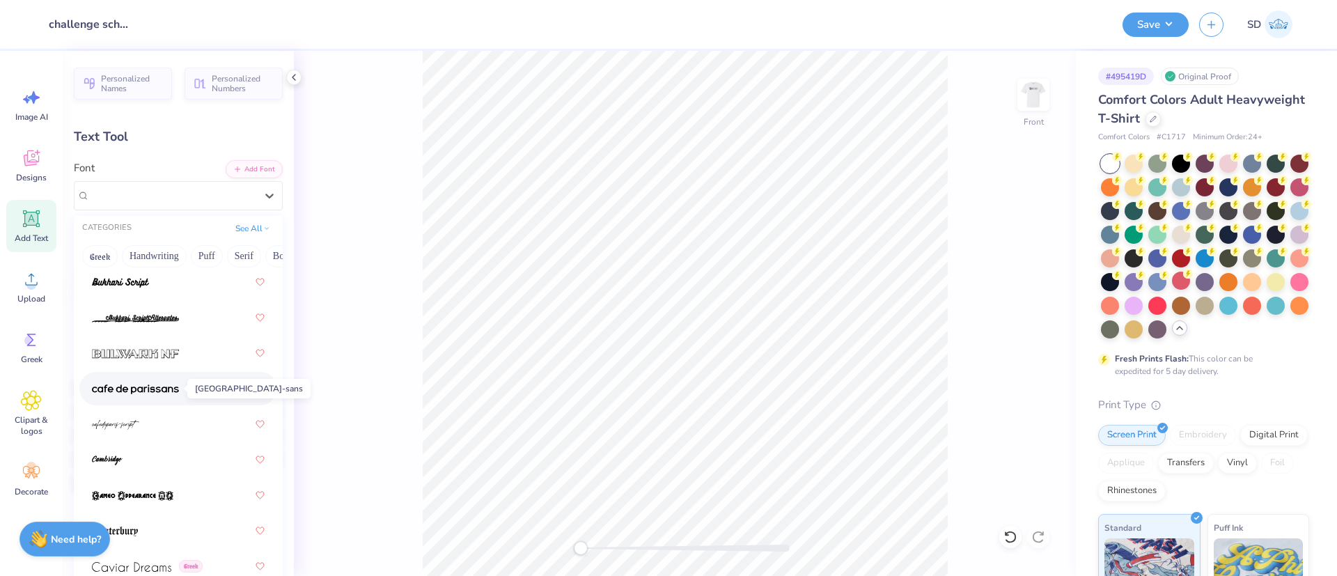
click at [157, 388] on img at bounding box center [135, 390] width 87 height 10
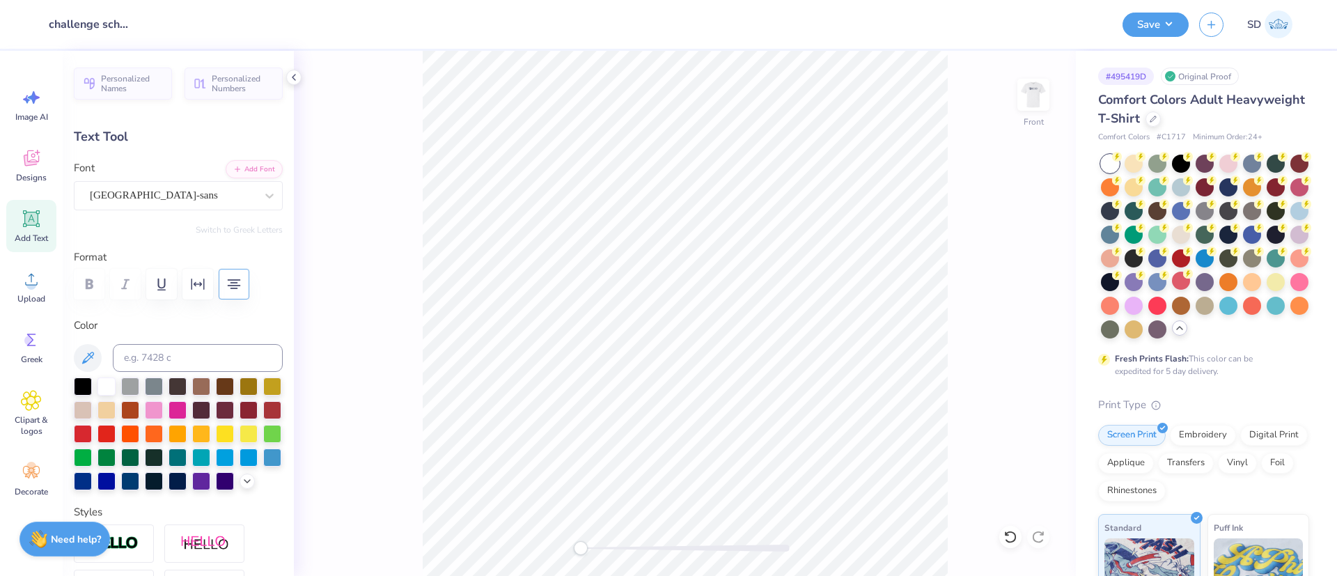
scroll to position [17, 7]
type textarea "My command is this: Love each other as I have loved you John 15:12"
click at [152, 189] on div "cafe de paris-sans" at bounding box center [172, 196] width 169 height 22
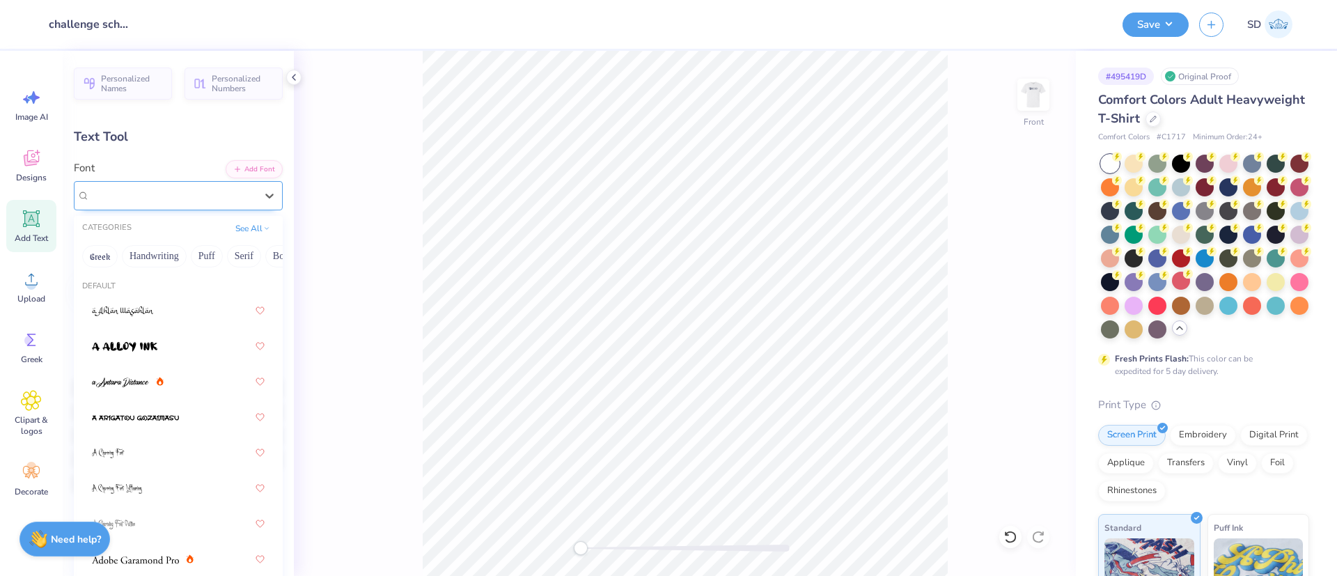
type input "10.69"
type input "2.77"
type input "10.06"
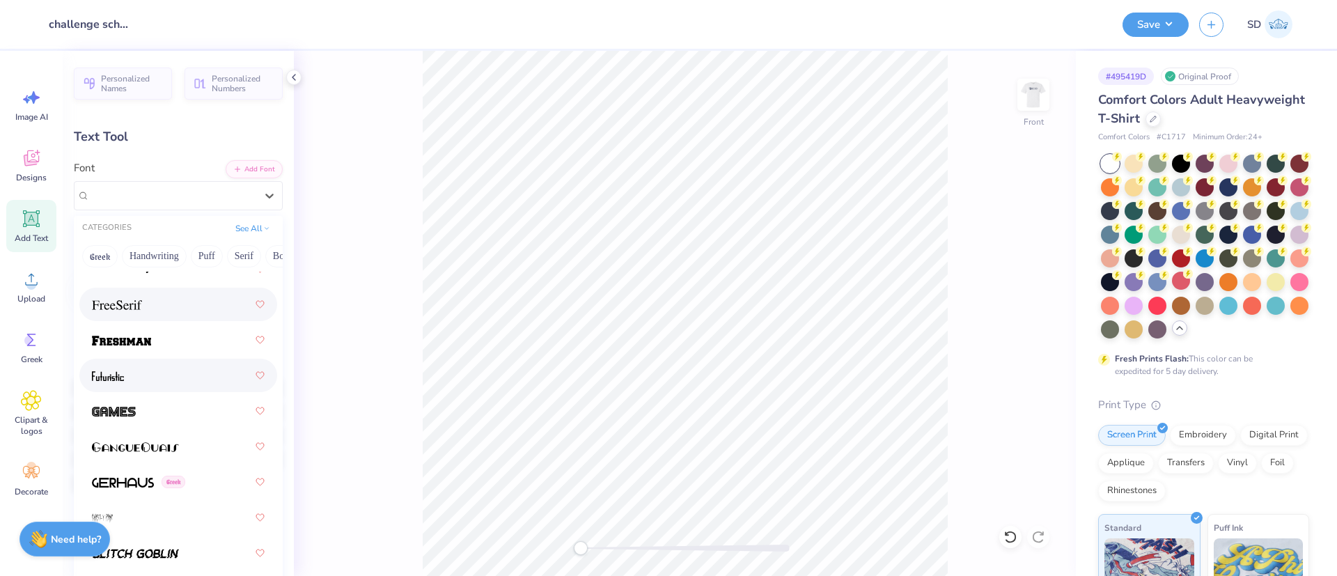
scroll to position [4392, 0]
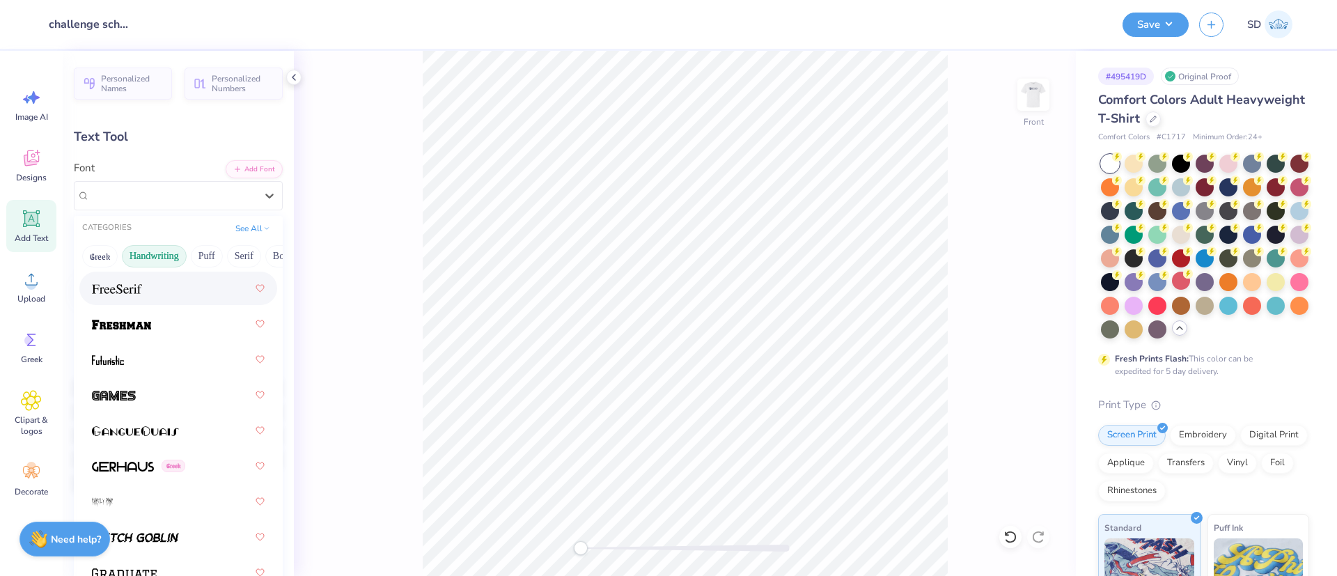
click at [152, 251] on button "Handwriting" at bounding box center [154, 256] width 65 height 22
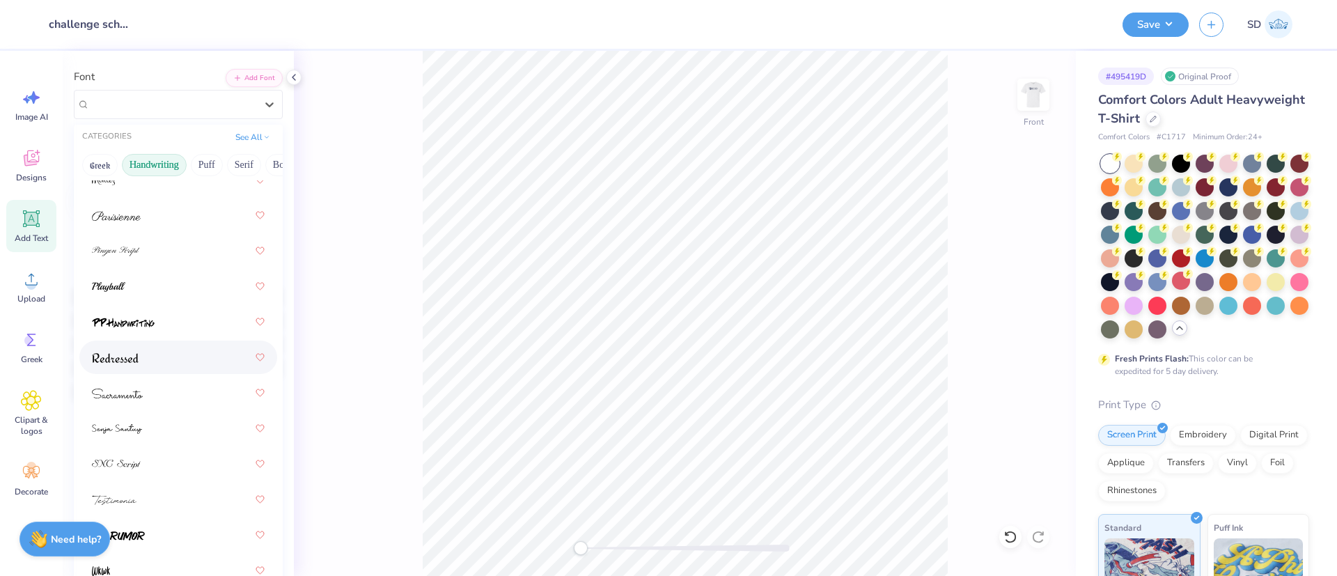
scroll to position [96, 0]
click at [140, 352] on div at bounding box center [178, 352] width 173 height 25
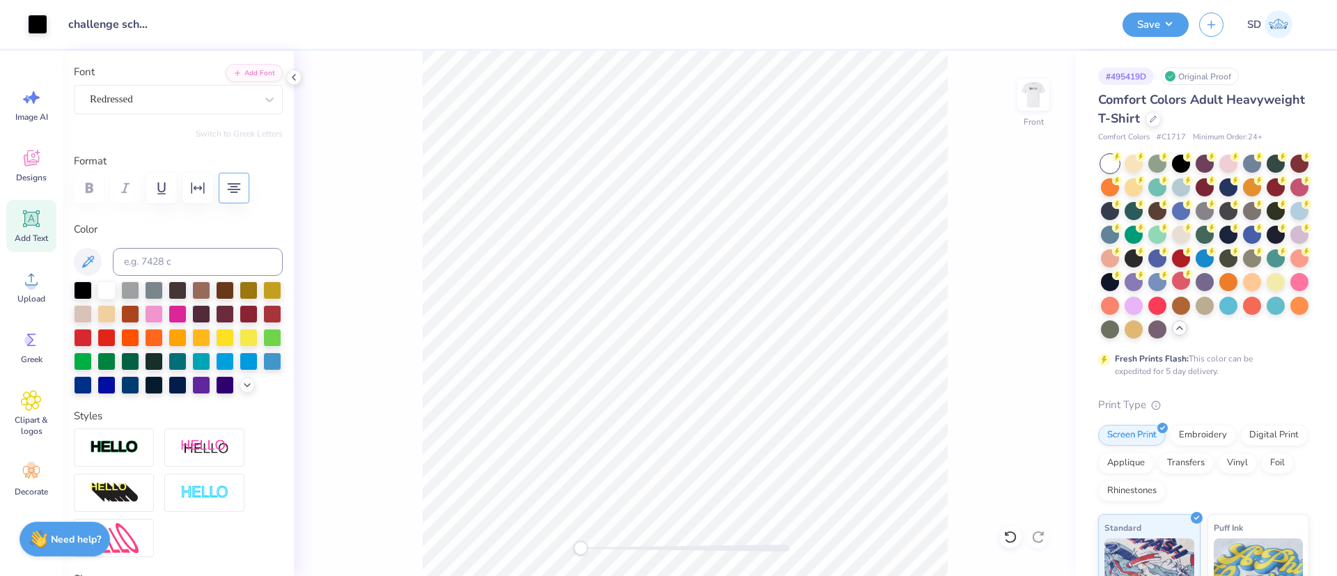
type input "11.94"
type input "3.10"
type input "9.89"
click at [1137, 19] on button "Save" at bounding box center [1156, 22] width 66 height 24
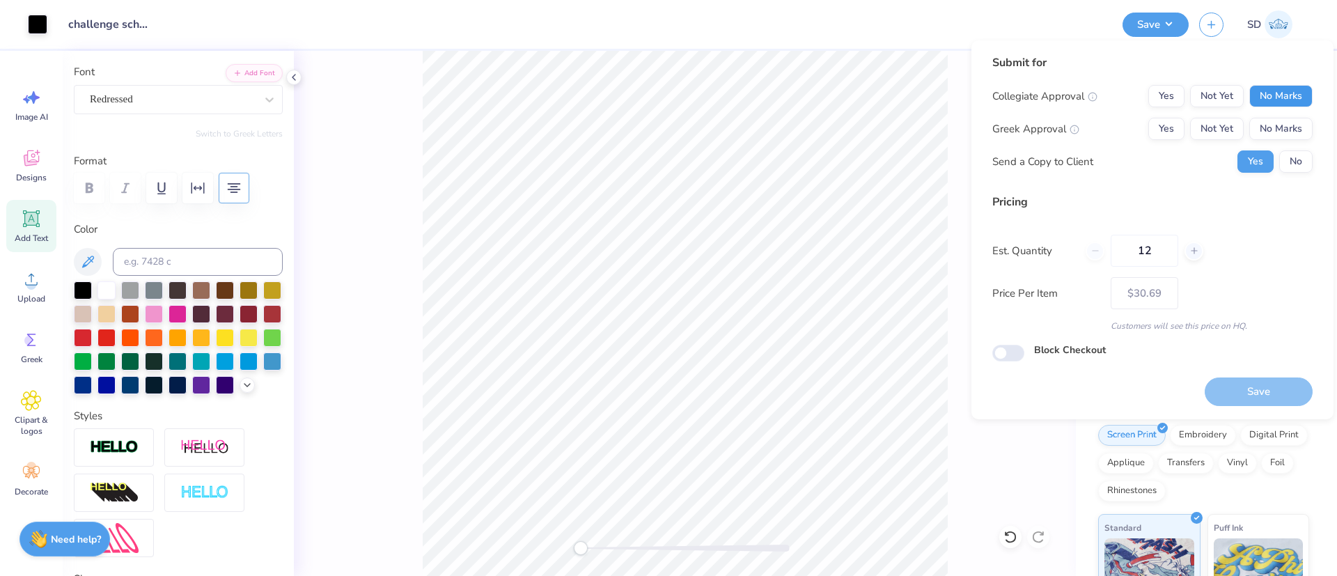
click at [1289, 100] on button "No Marks" at bounding box center [1281, 96] width 63 height 22
click at [1271, 136] on button "No Marks" at bounding box center [1281, 129] width 63 height 22
click at [1293, 164] on button "No" at bounding box center [1296, 161] width 33 height 22
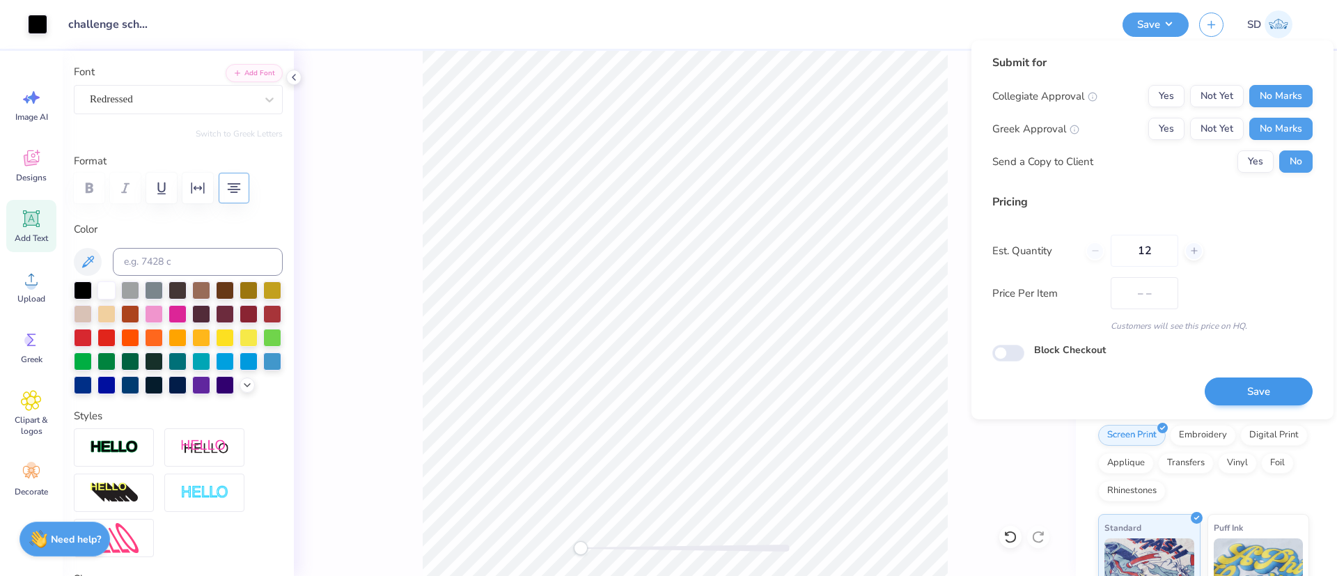
type input "$30.69"
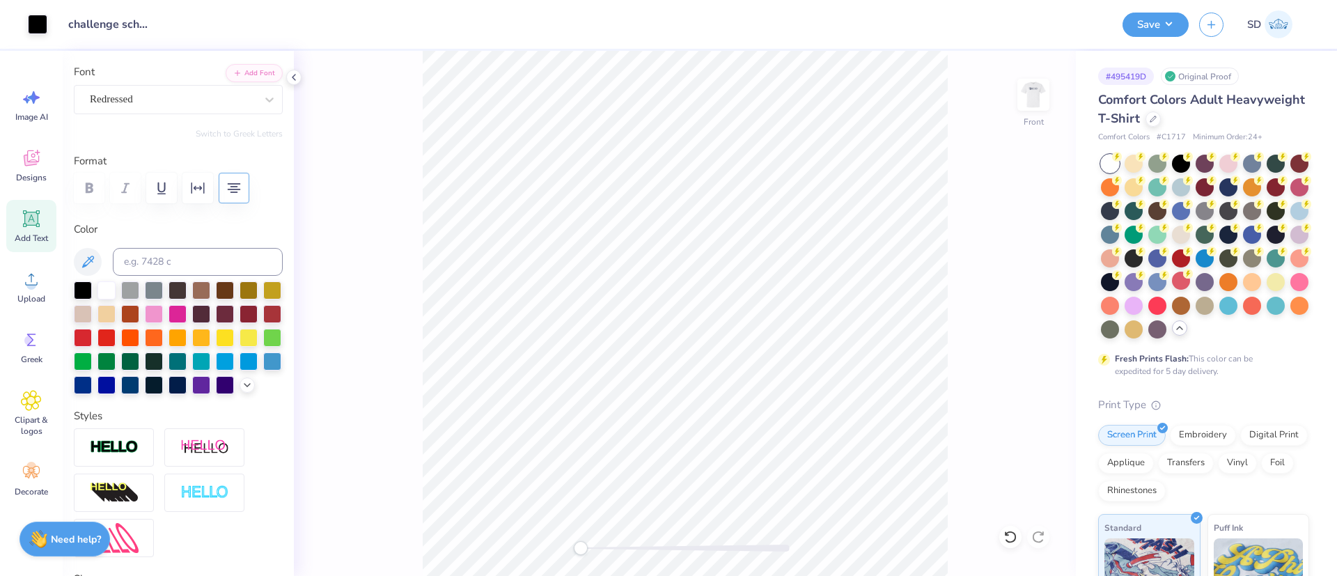
type input "4.11"
type textarea "My command is this: Love each other as I have loved you. John 15:12"
click at [1156, 26] on button "Save" at bounding box center [1156, 22] width 66 height 24
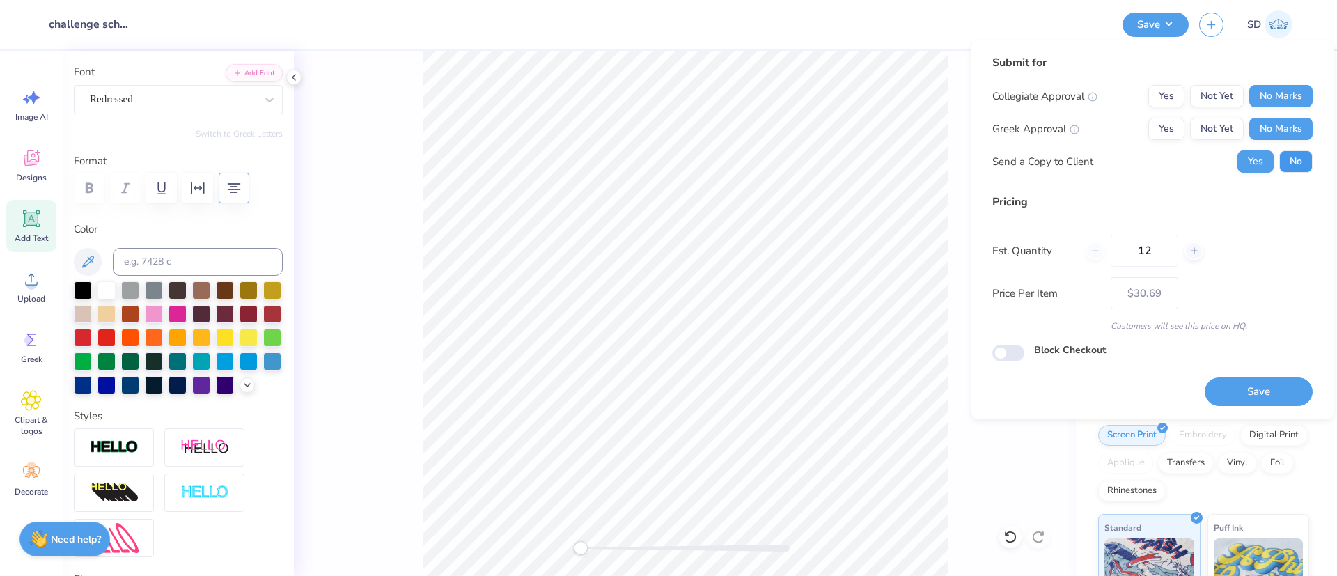
click at [1295, 167] on button "No" at bounding box center [1296, 161] width 33 height 22
click at [1267, 157] on button "Yes" at bounding box center [1256, 161] width 36 height 22
click at [1273, 382] on button "Save" at bounding box center [1259, 392] width 108 height 29
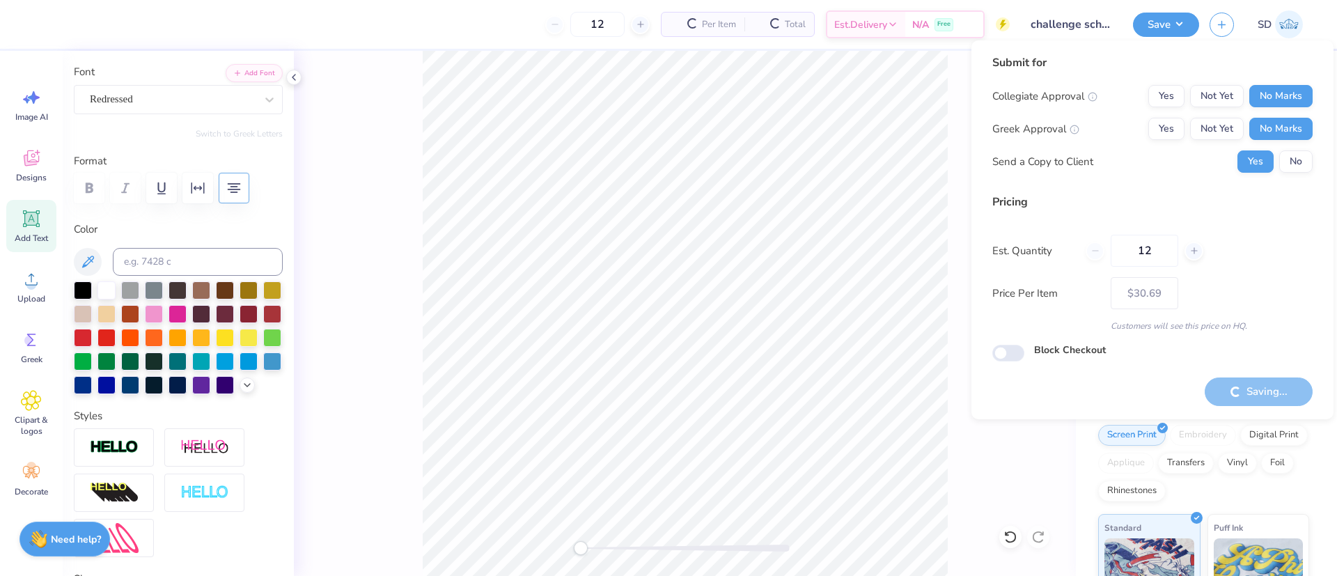
type input "– –"
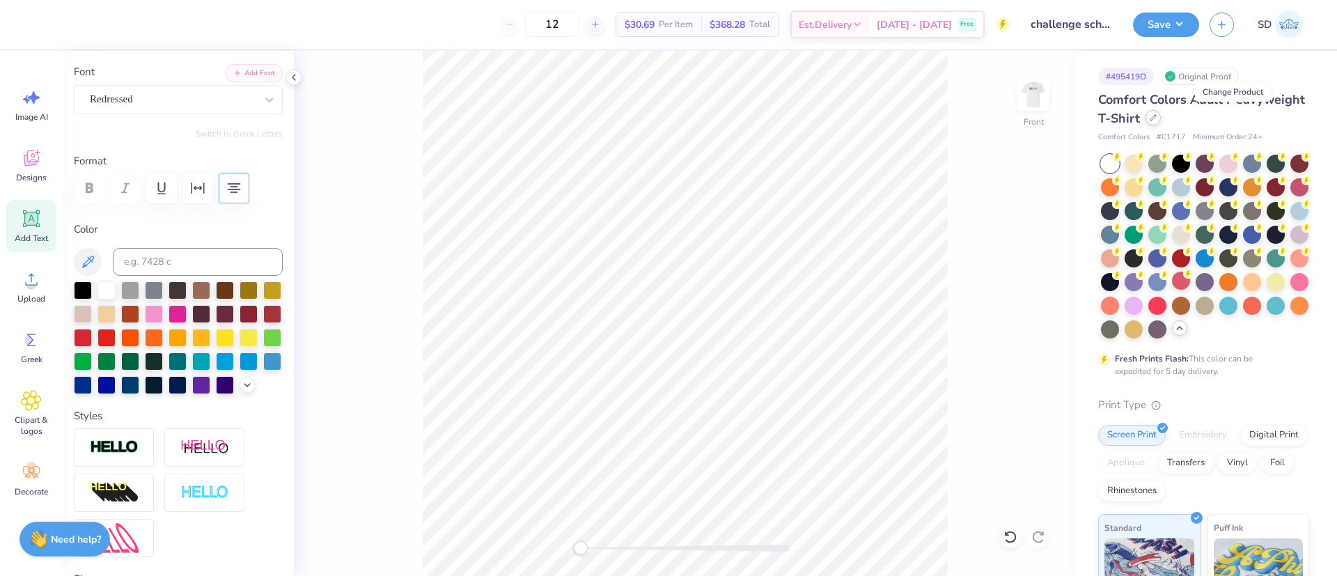
click at [1161, 125] on div at bounding box center [1153, 117] width 15 height 15
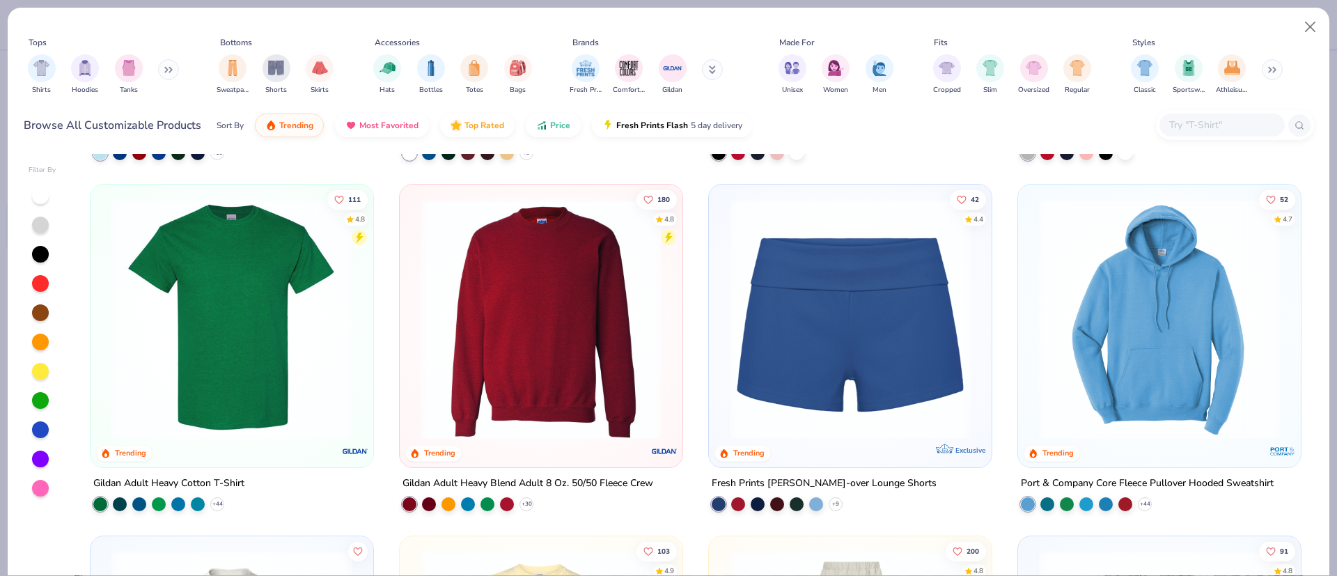
scroll to position [1032, 0]
click at [543, 371] on img at bounding box center [541, 318] width 255 height 241
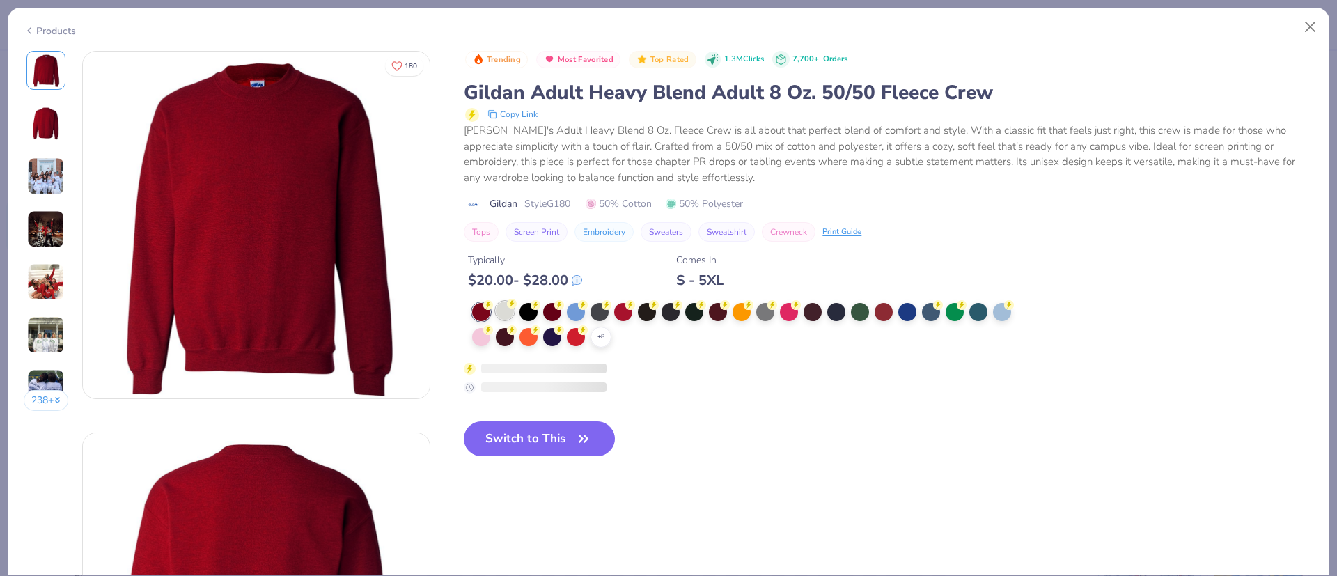
click at [506, 306] on div at bounding box center [505, 311] width 18 height 18
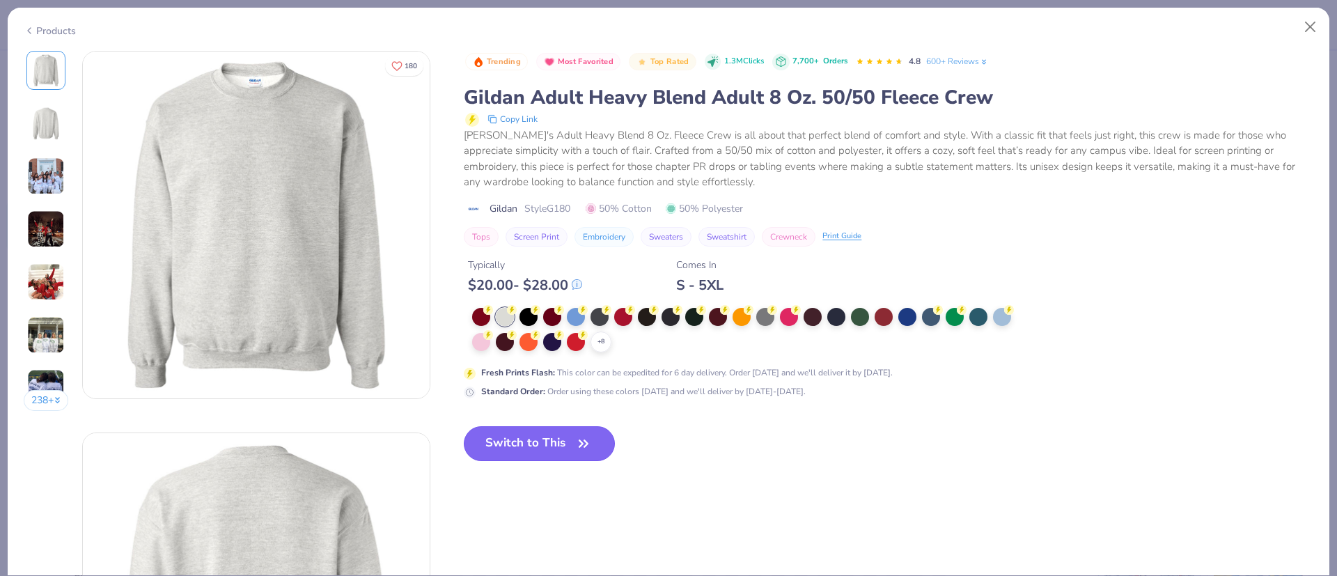
click at [543, 439] on button "Switch to This" at bounding box center [539, 443] width 151 height 35
type input "12.10"
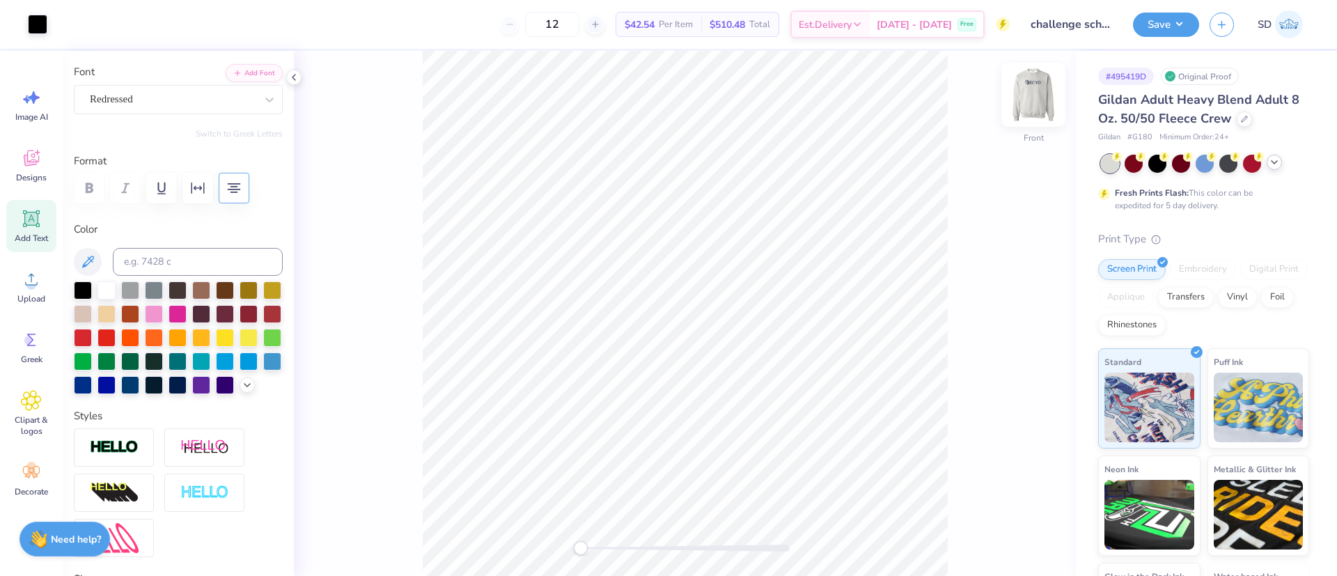
click at [1039, 103] on img at bounding box center [1034, 95] width 56 height 56
click at [1174, 21] on button "Save" at bounding box center [1166, 22] width 66 height 24
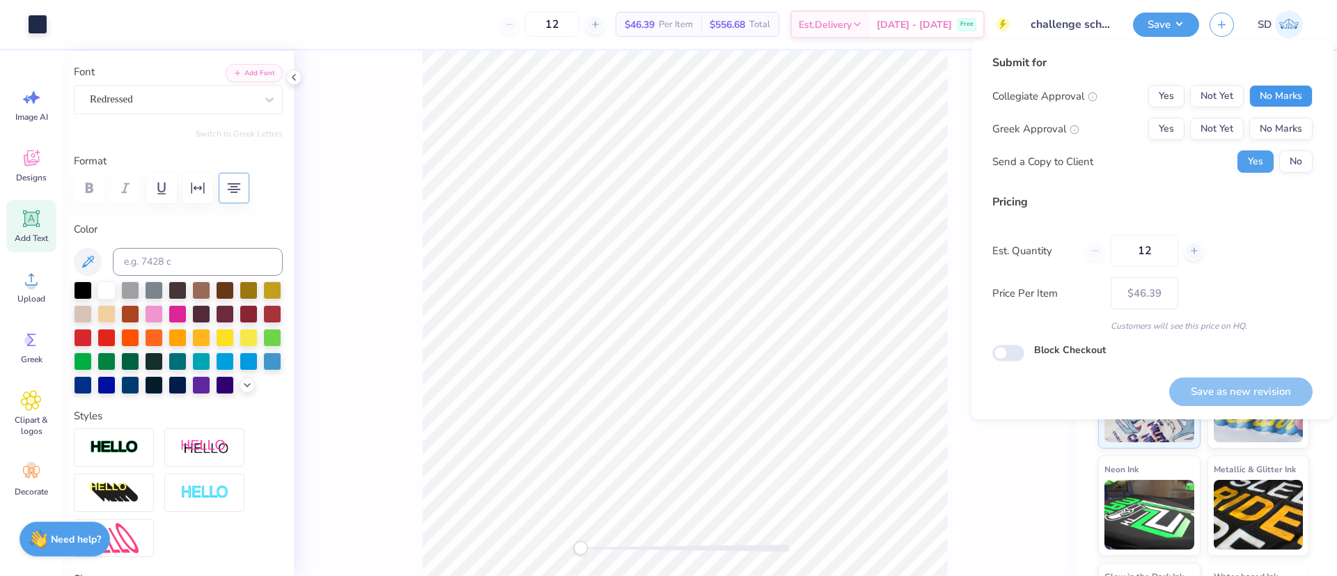
click at [1272, 93] on button "No Marks" at bounding box center [1281, 96] width 63 height 22
click at [1275, 135] on button "No Marks" at bounding box center [1281, 129] width 63 height 22
click at [1297, 159] on button "No" at bounding box center [1296, 161] width 33 height 22
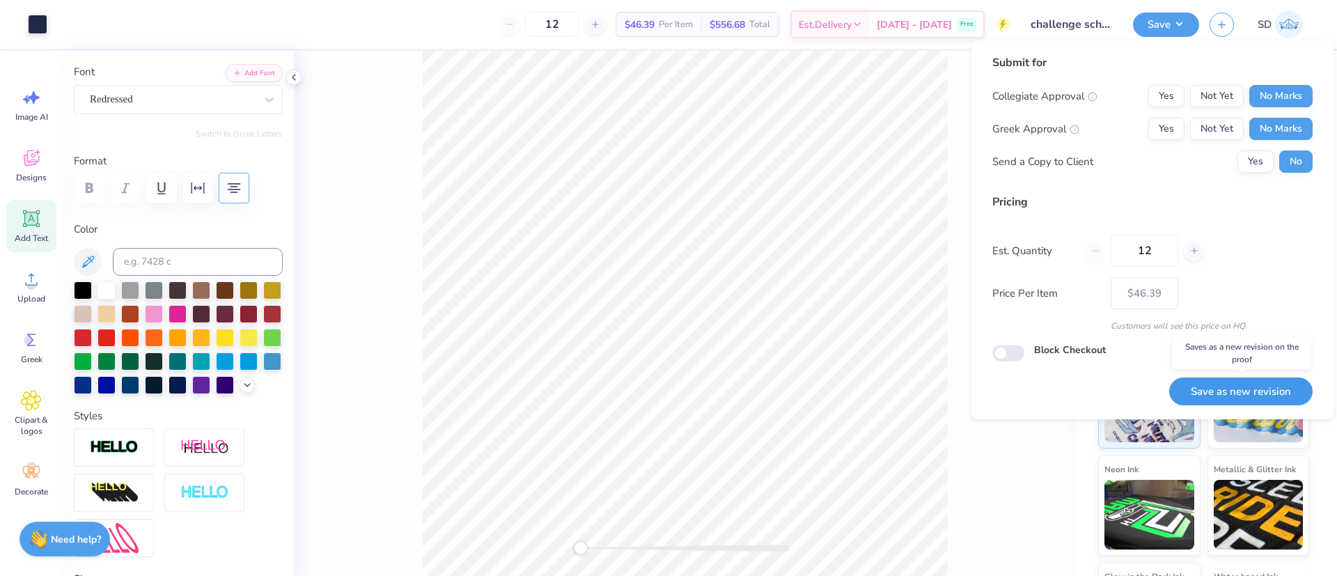
click at [1250, 393] on button "Save as new revision" at bounding box center [1241, 392] width 143 height 29
type input "$46.39"
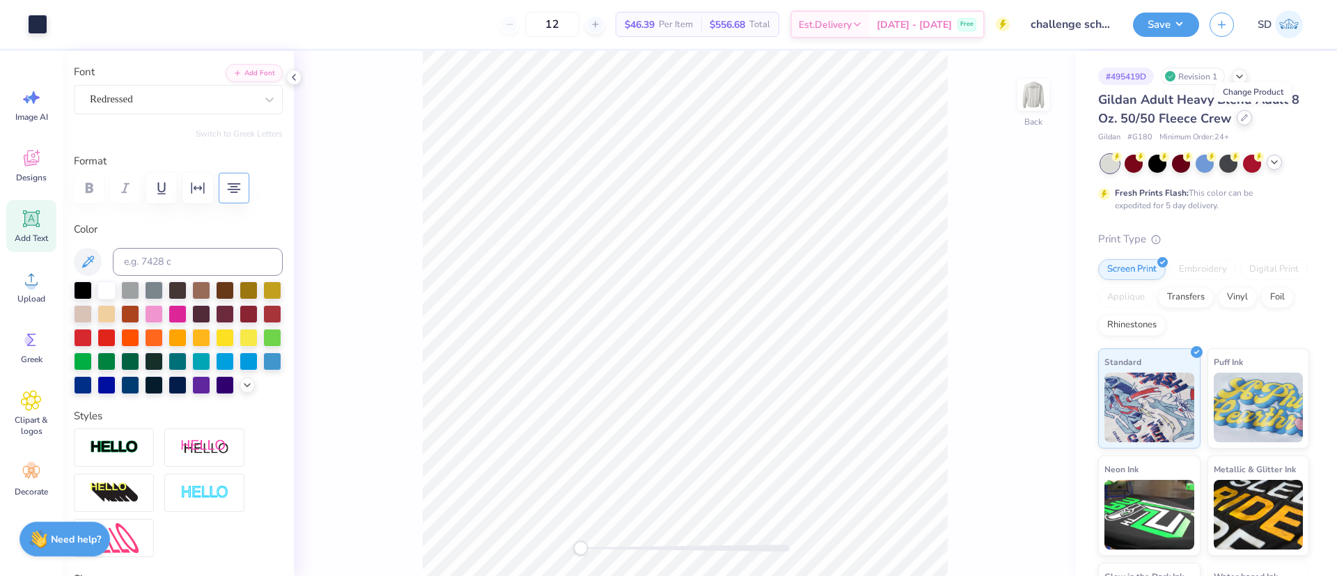
click at [1248, 118] on icon at bounding box center [1244, 117] width 7 height 7
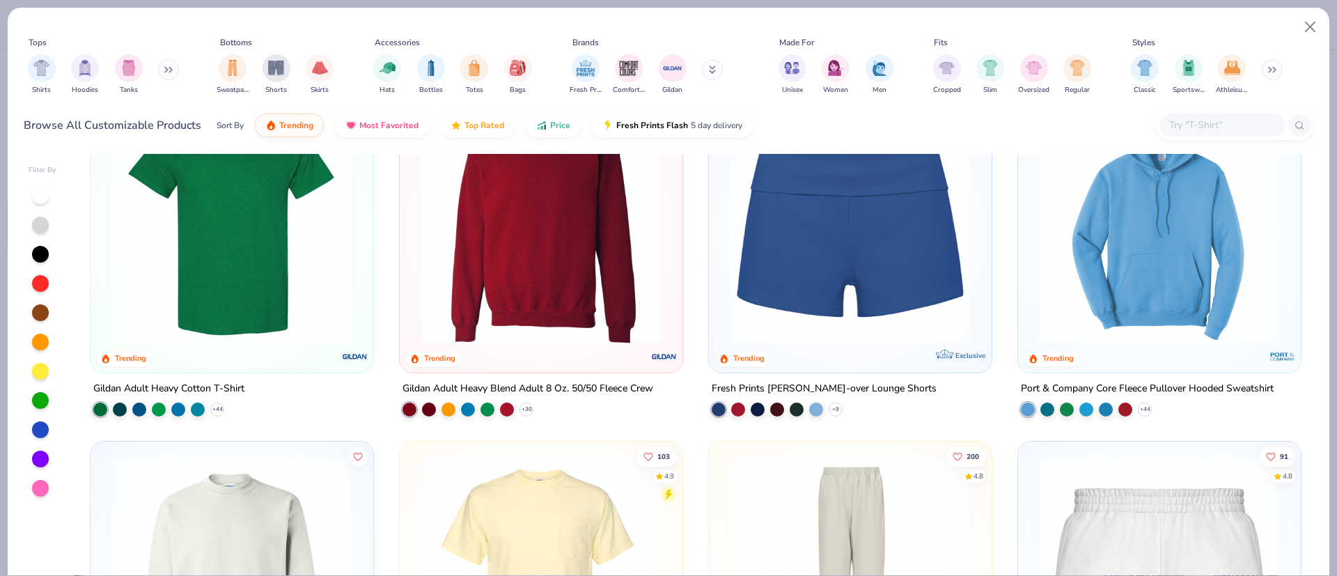
scroll to position [1134, 0]
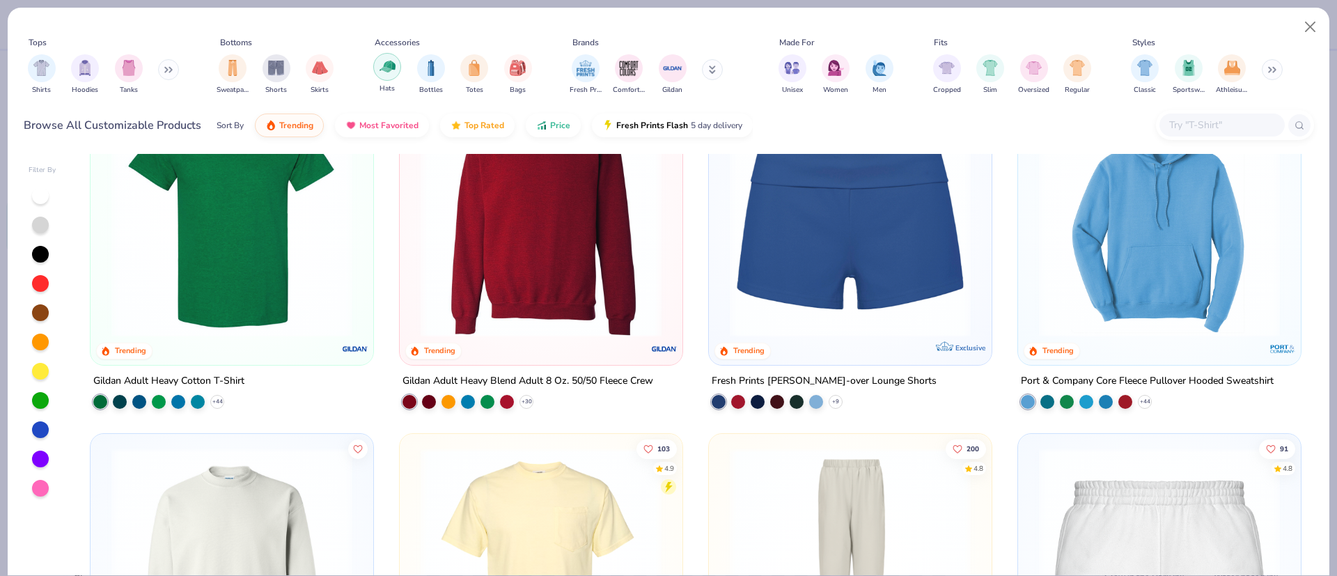
click at [392, 71] on img "filter for Hats" at bounding box center [388, 67] width 16 height 16
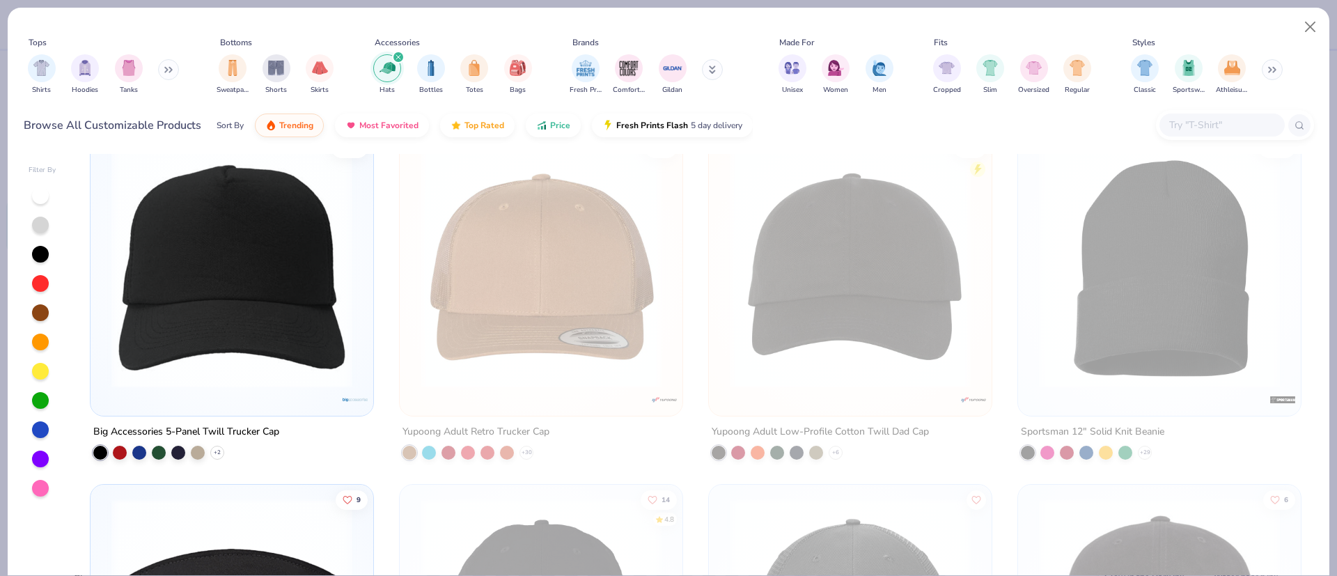
scroll to position [382, 0]
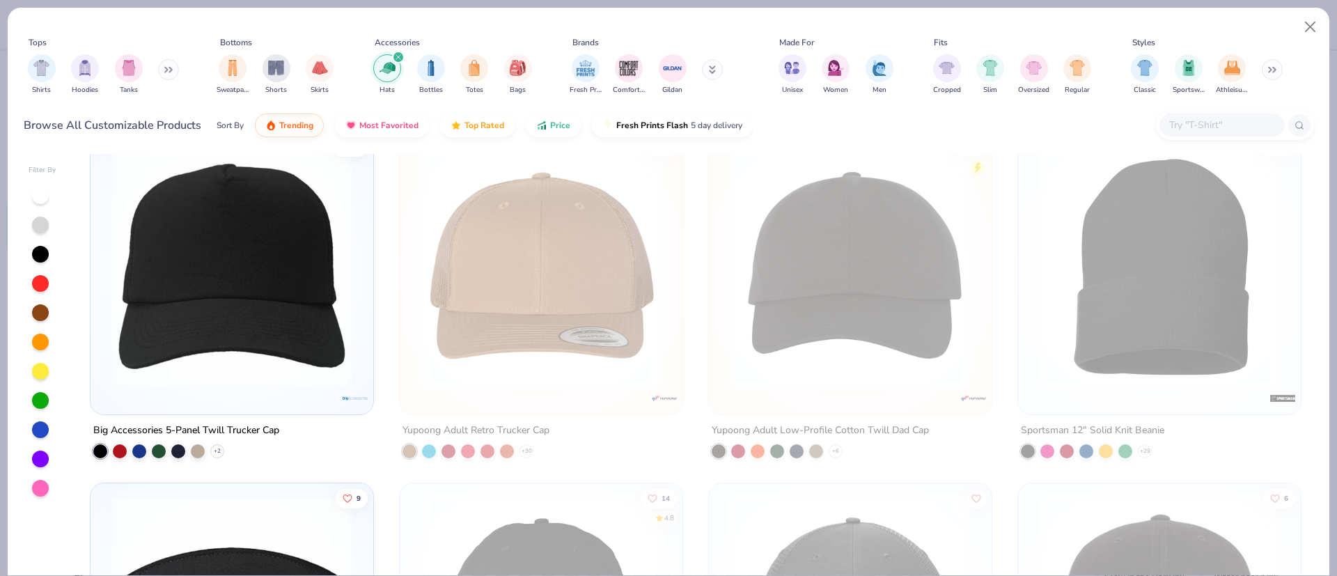
click at [249, 280] on img at bounding box center [231, 266] width 255 height 241
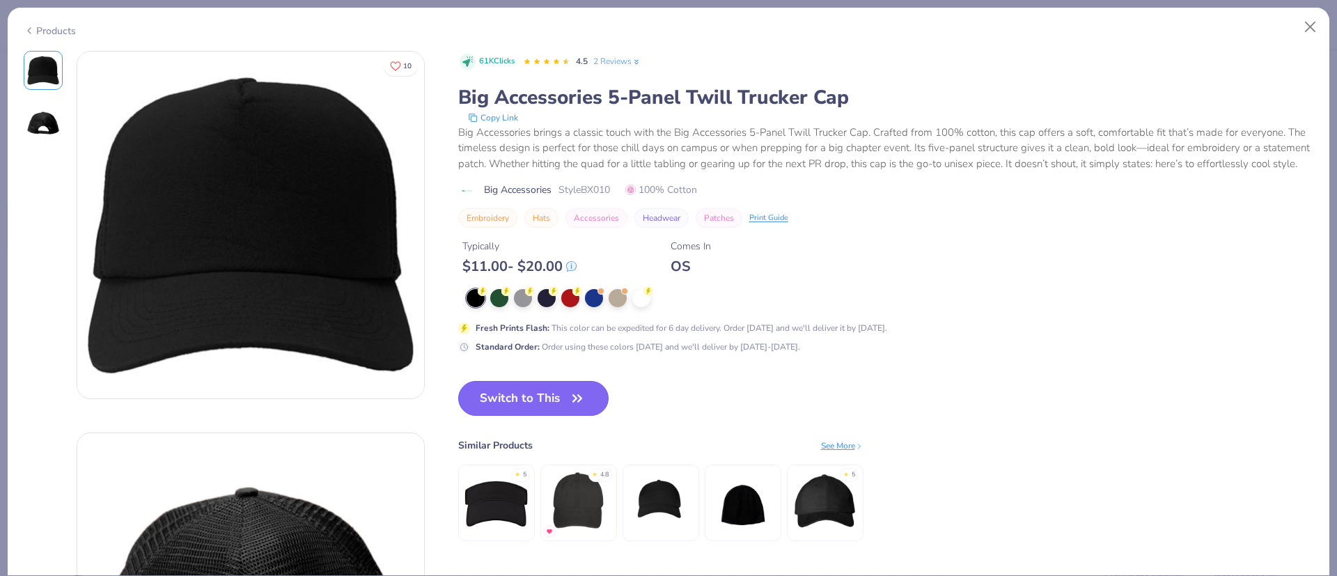
click at [519, 410] on button "Switch to This" at bounding box center [533, 398] width 151 height 35
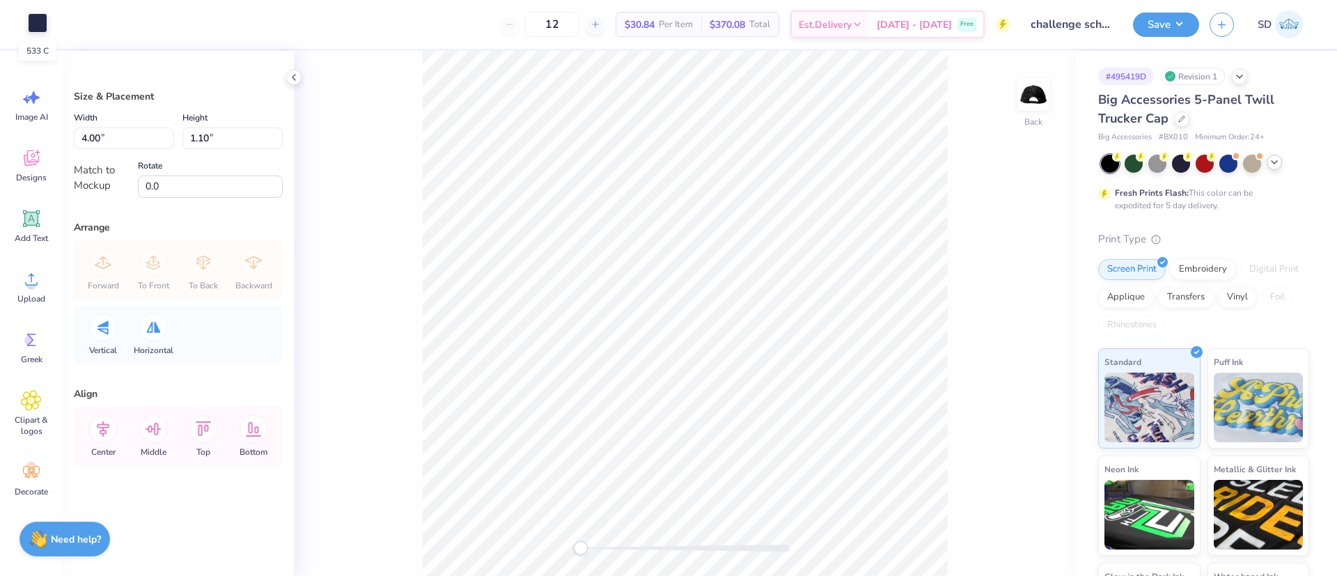
click at [38, 21] on div at bounding box center [38, 23] width 20 height 20
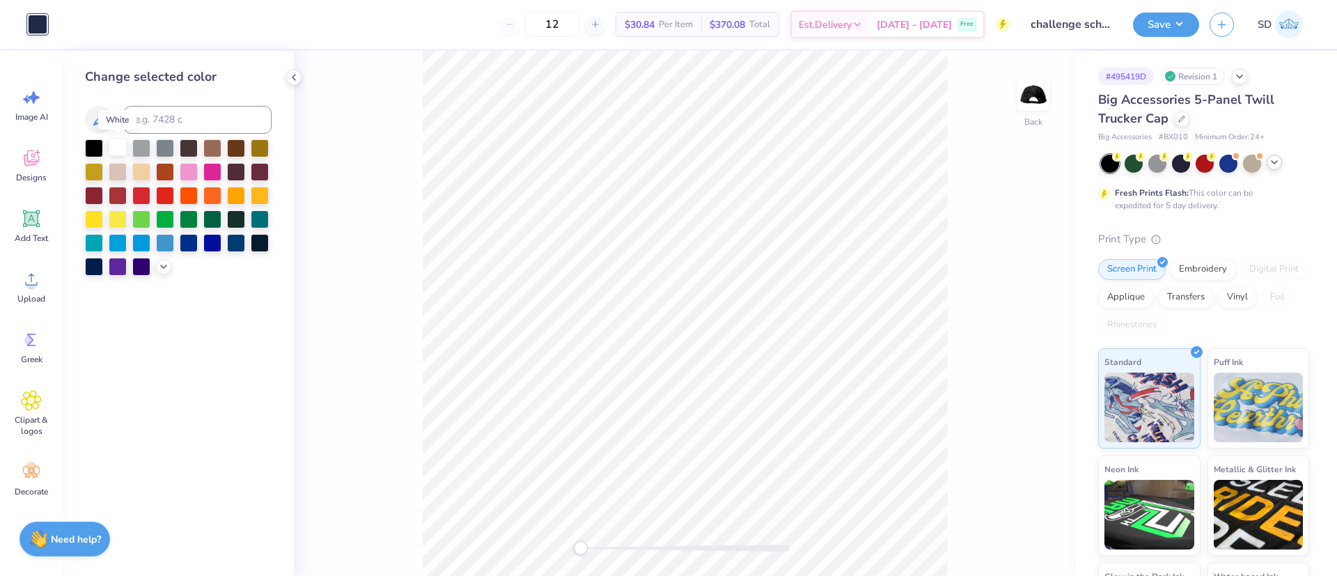
click at [120, 143] on div at bounding box center [118, 147] width 18 height 18
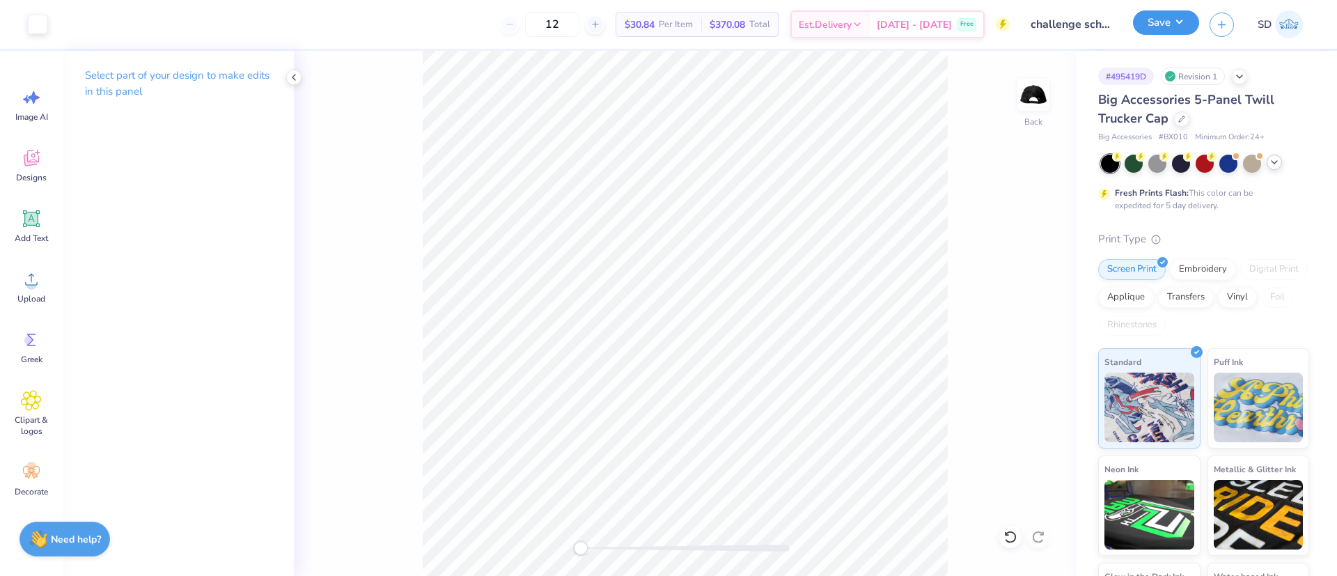
click at [1163, 30] on button "Save" at bounding box center [1166, 22] width 66 height 24
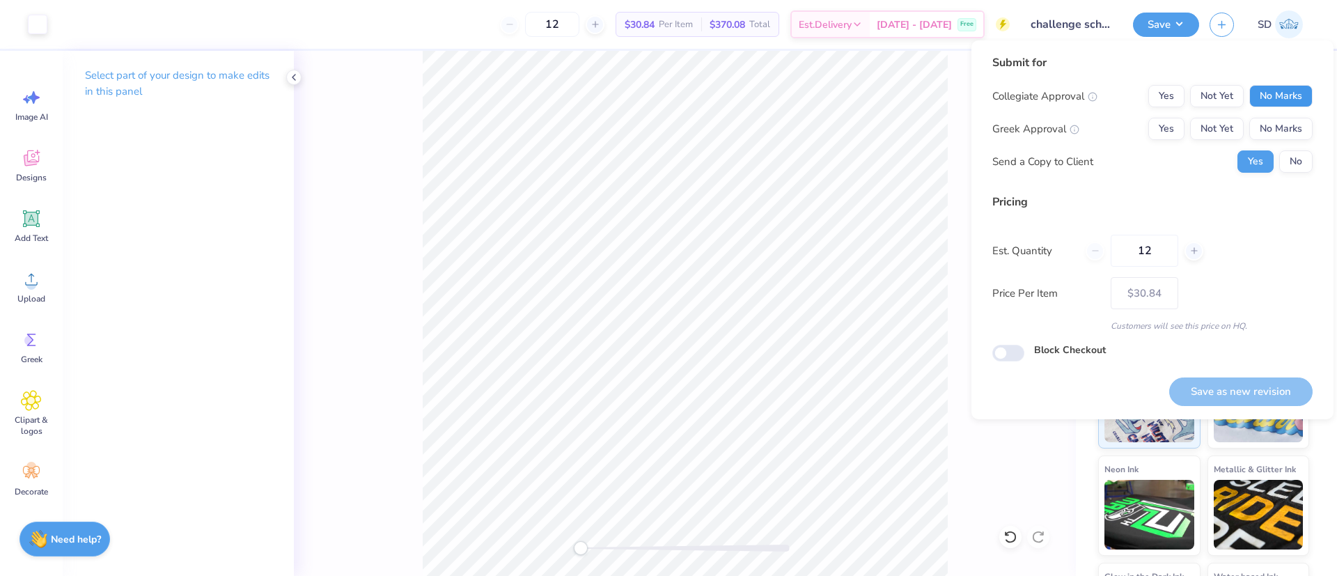
click at [1289, 102] on button "No Marks" at bounding box center [1281, 96] width 63 height 22
click at [1287, 135] on button "No Marks" at bounding box center [1281, 129] width 63 height 22
click at [1291, 157] on button "No" at bounding box center [1296, 161] width 33 height 22
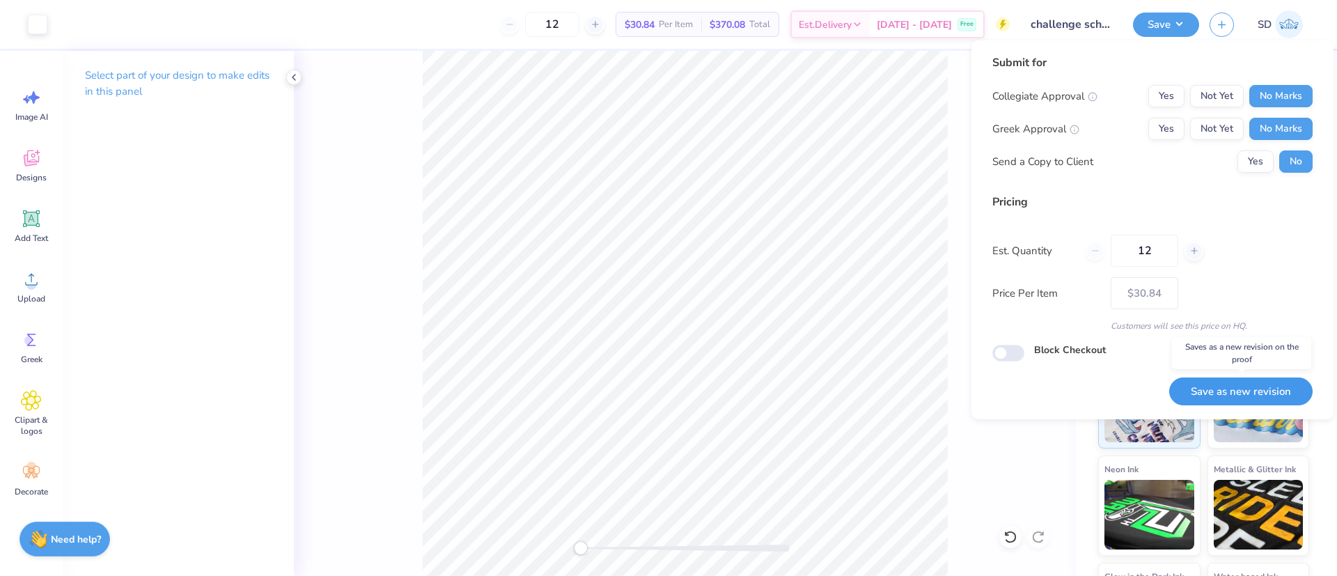
click at [1249, 381] on button "Save as new revision" at bounding box center [1241, 392] width 143 height 29
type input "$30.84"
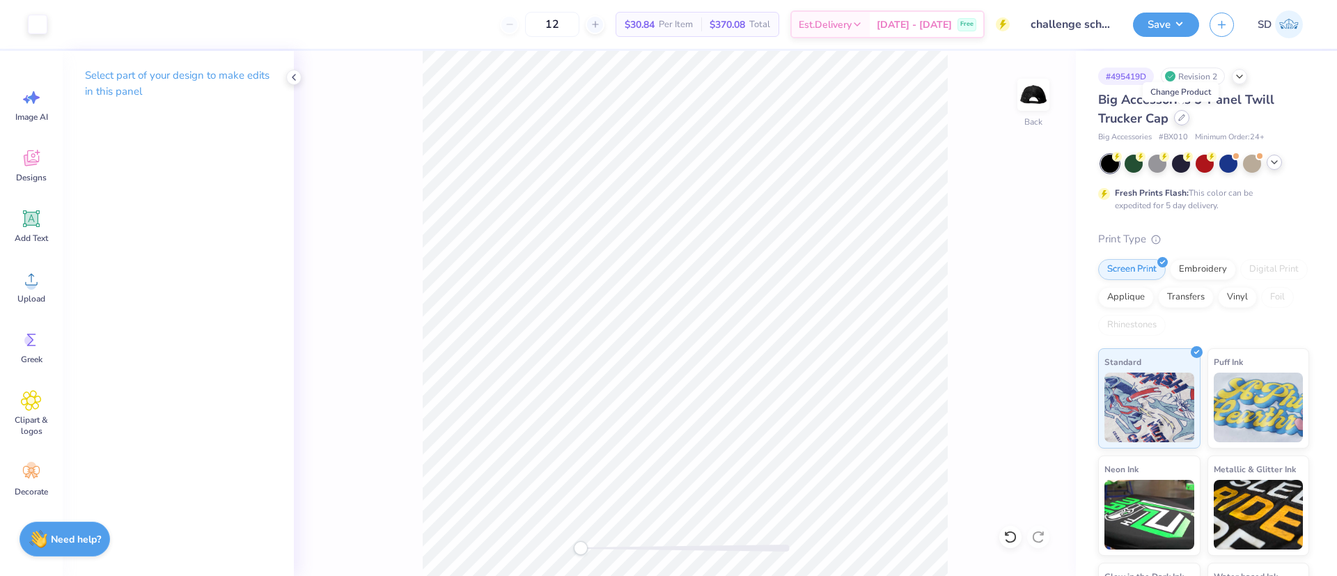
click at [1178, 123] on div at bounding box center [1181, 117] width 15 height 15
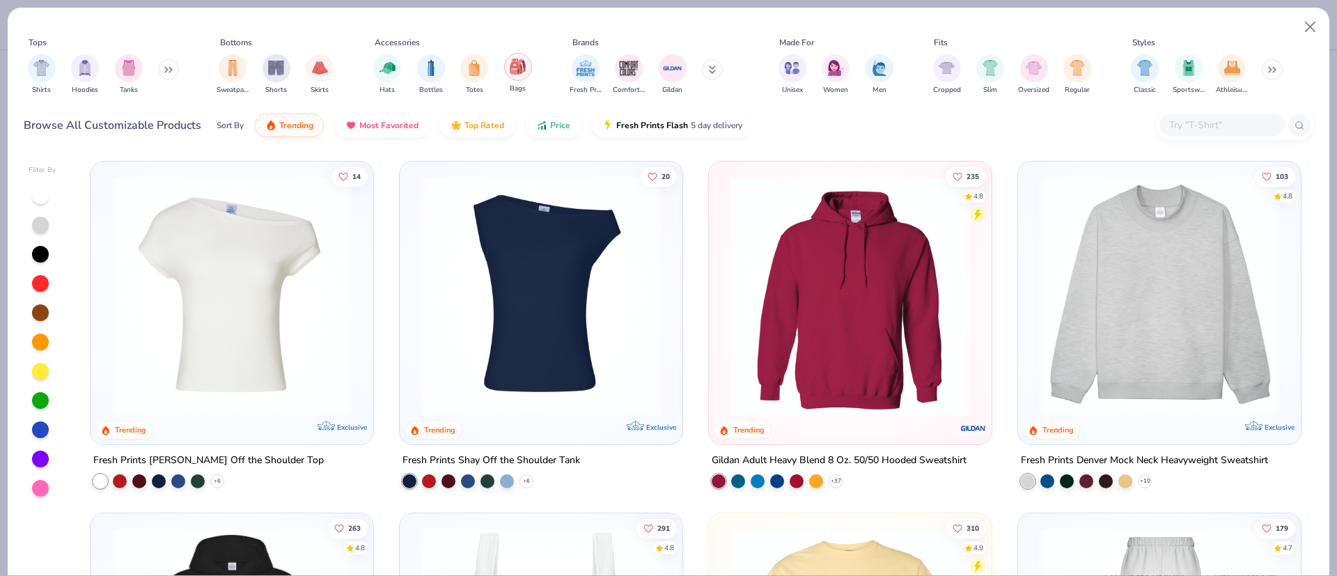
click at [509, 71] on div "filter for Bags" at bounding box center [518, 67] width 28 height 28
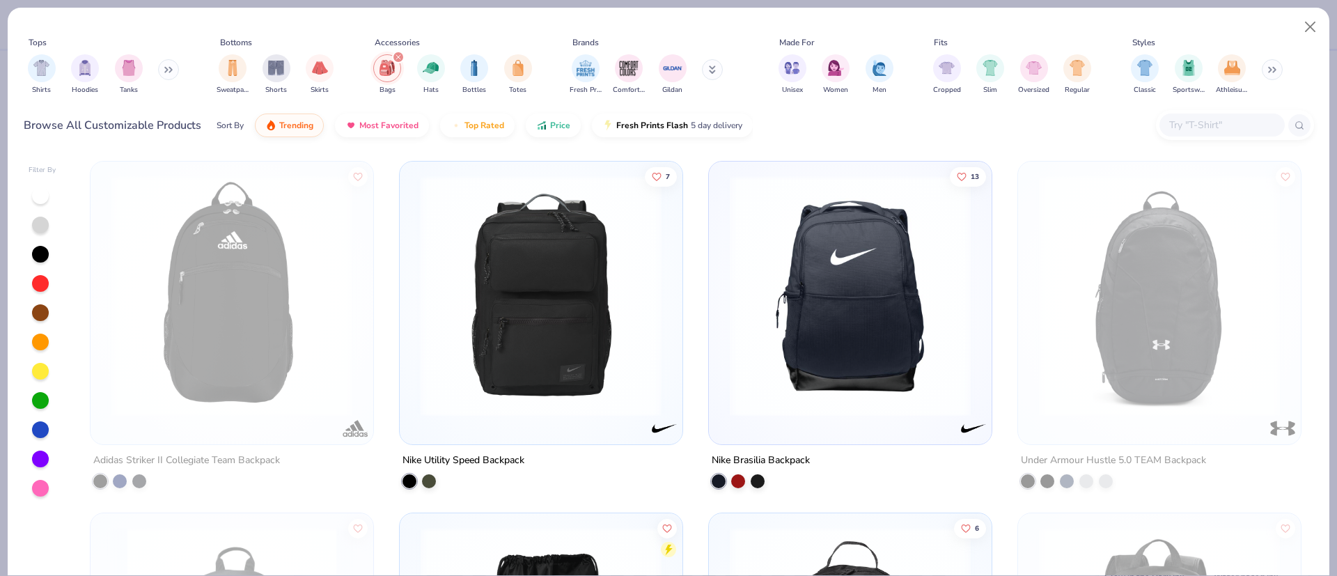
click at [555, 262] on div at bounding box center [286, 296] width 764 height 241
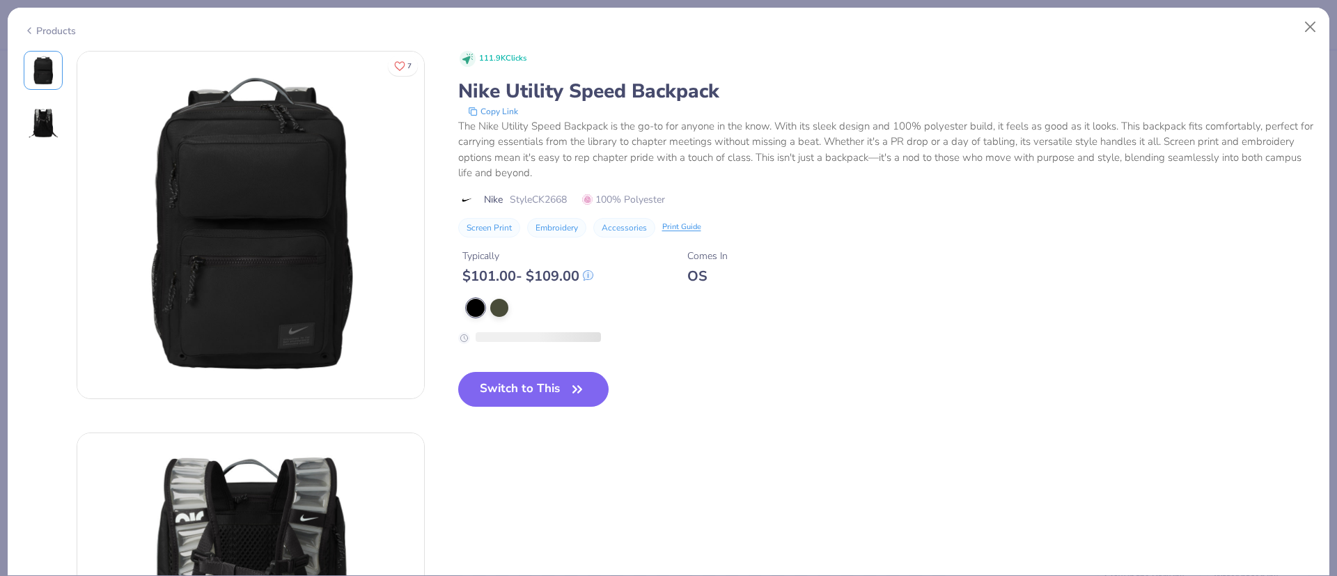
scroll to position [65, 0]
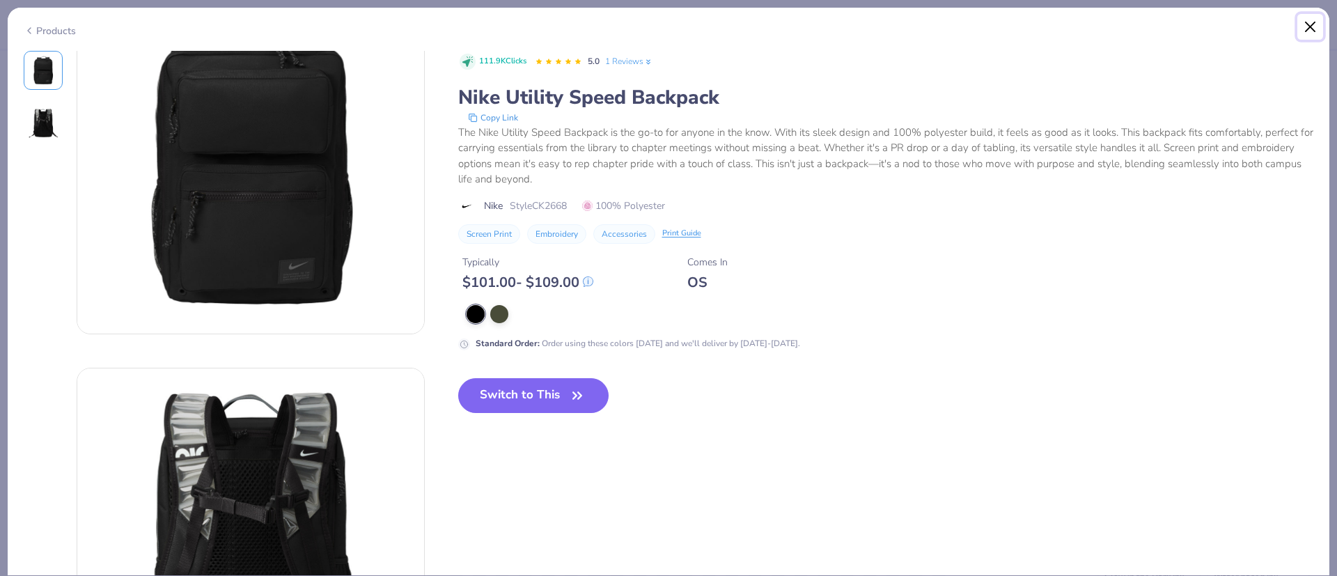
click at [1308, 20] on button "Close" at bounding box center [1311, 27] width 26 height 26
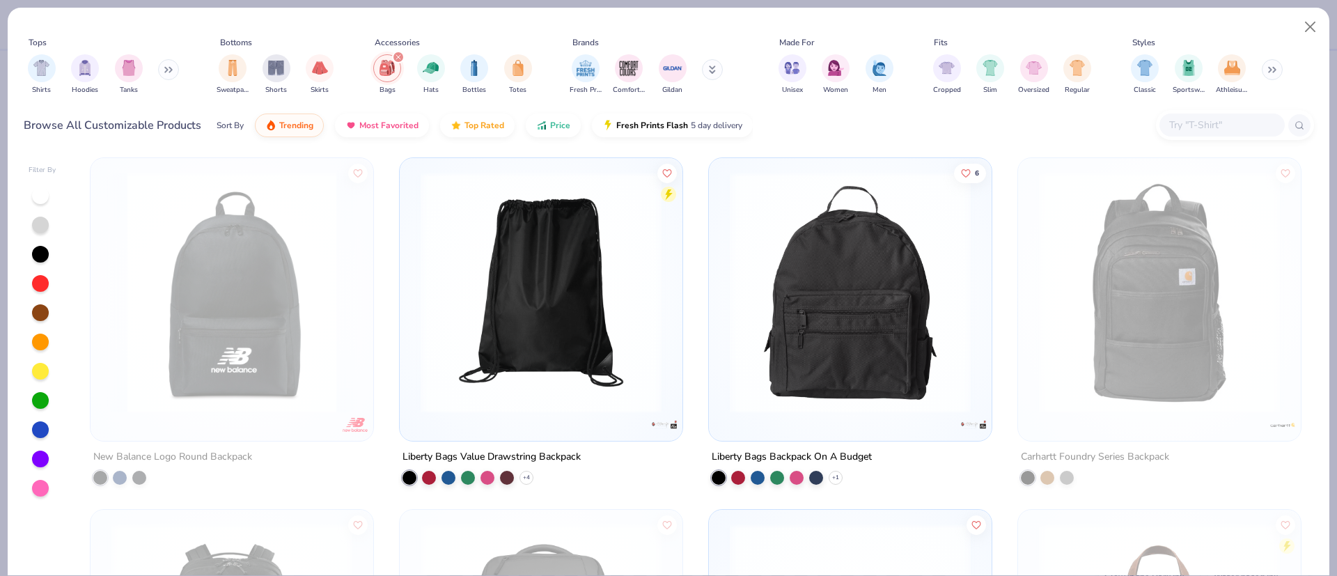
scroll to position [370, 0]
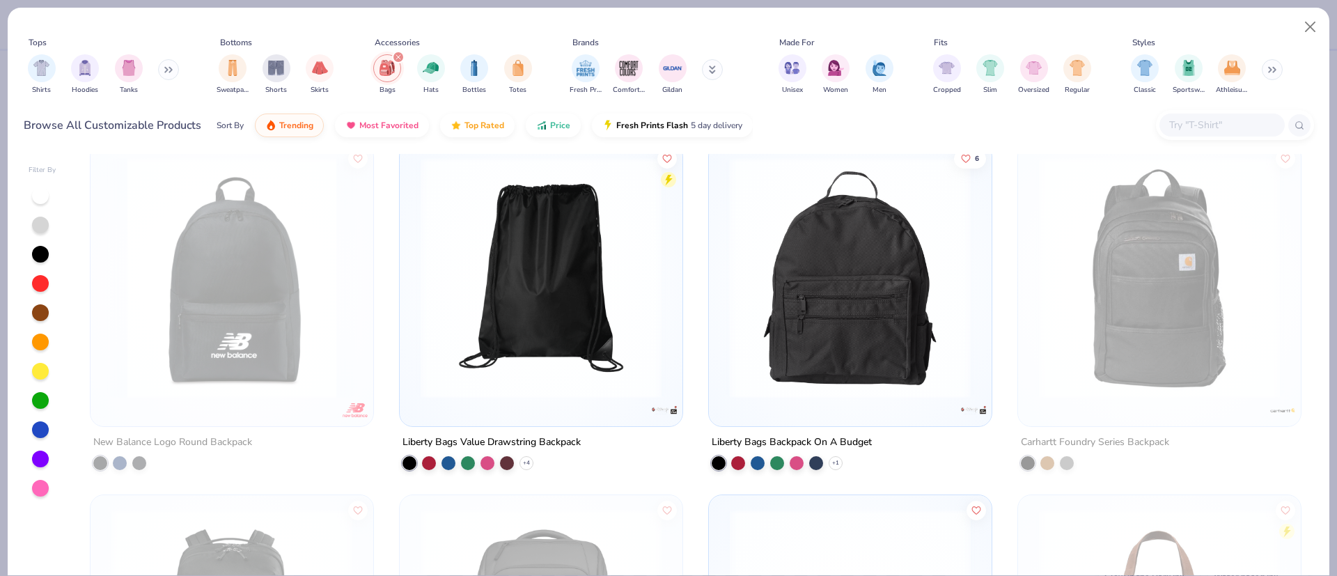
click at [723, 321] on img at bounding box center [595, 277] width 255 height 241
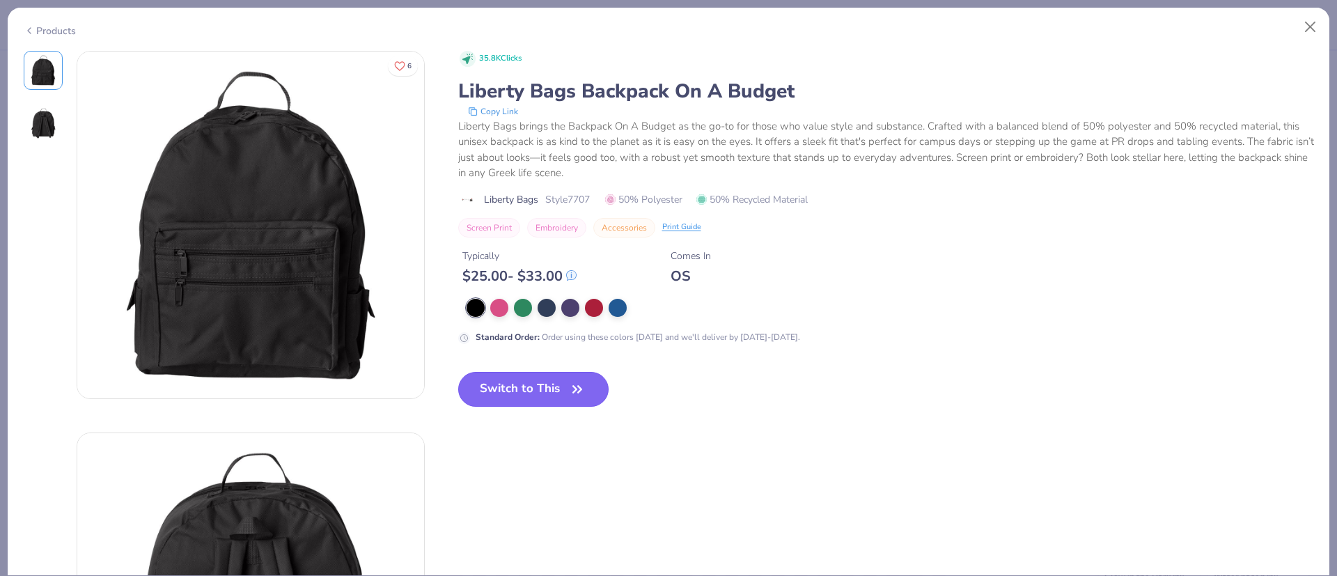
click at [520, 391] on button "Switch to This" at bounding box center [533, 389] width 151 height 35
click at [476, 305] on div at bounding box center [476, 308] width 18 height 18
click at [530, 387] on button "Switch to This" at bounding box center [533, 389] width 151 height 35
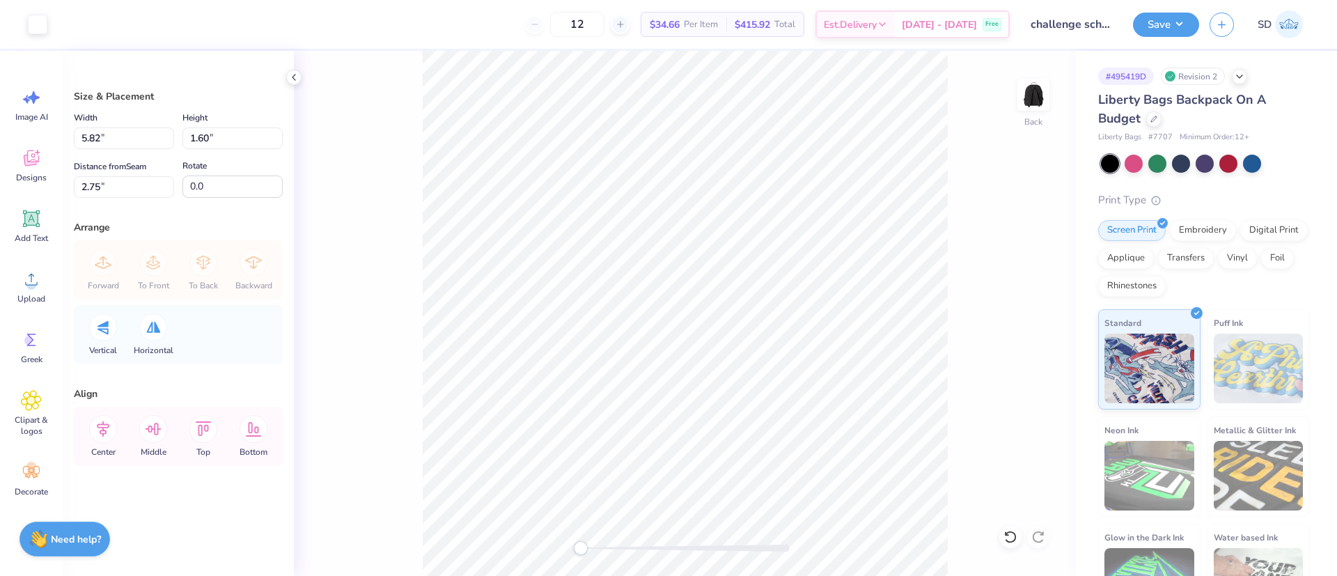
type input "5.82"
type input "1.60"
type input "2.75"
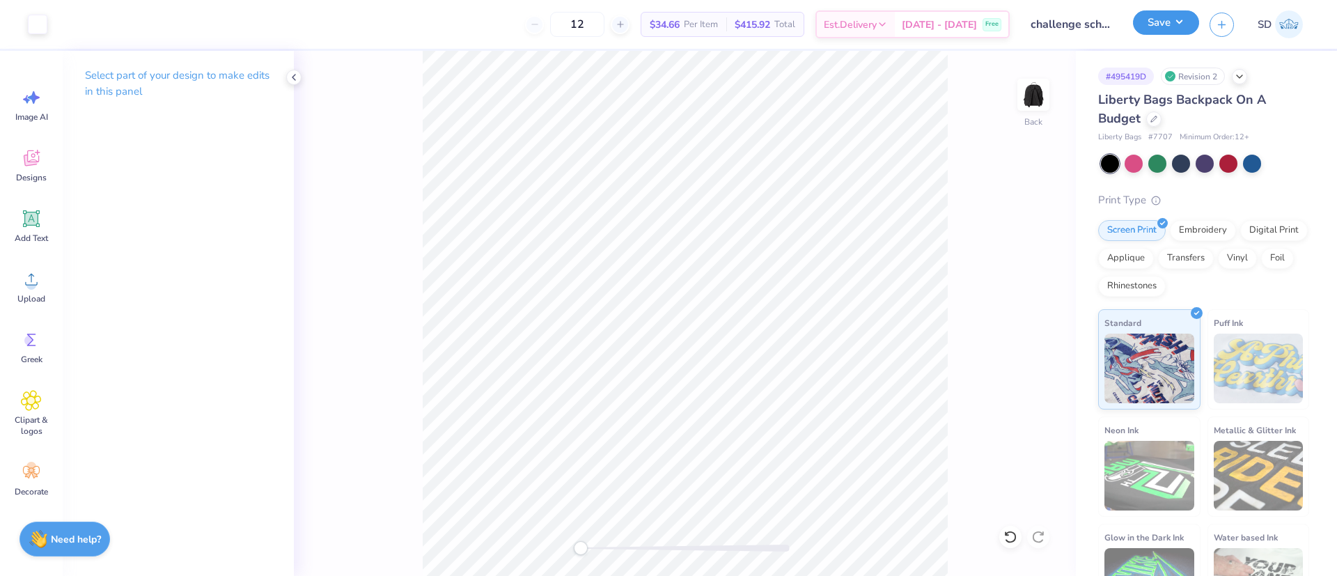
click at [1166, 26] on button "Save" at bounding box center [1166, 22] width 66 height 24
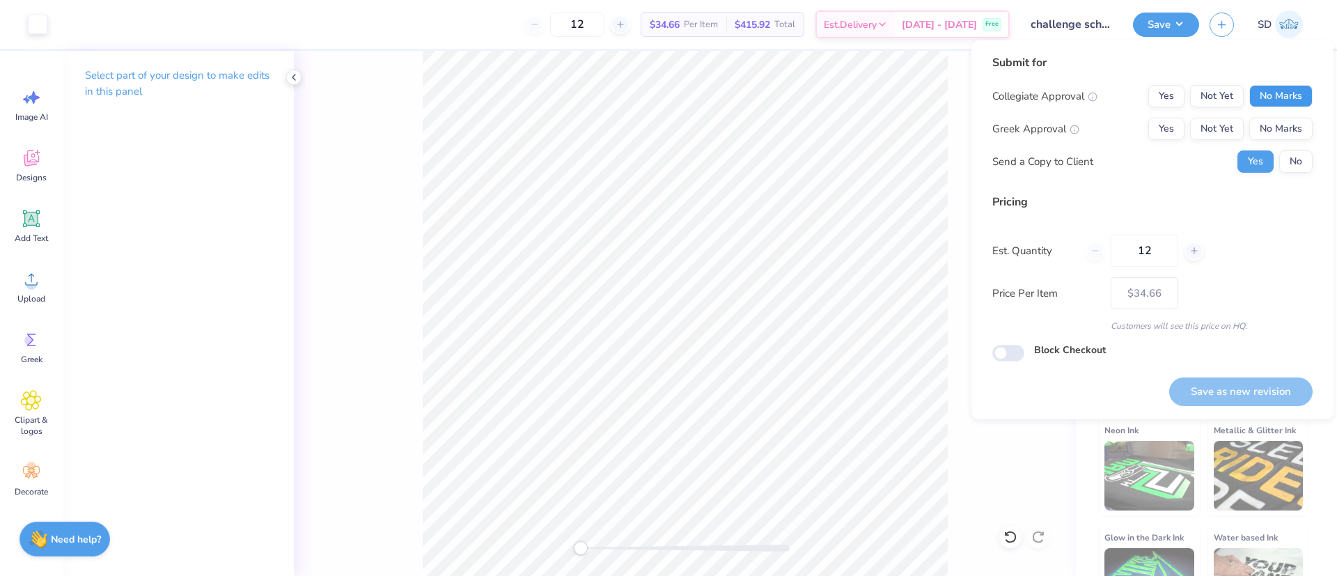
click at [1268, 88] on button "No Marks" at bounding box center [1281, 96] width 63 height 22
click at [1277, 120] on button "No Marks" at bounding box center [1281, 129] width 63 height 22
click at [1289, 155] on button "No" at bounding box center [1296, 161] width 33 height 22
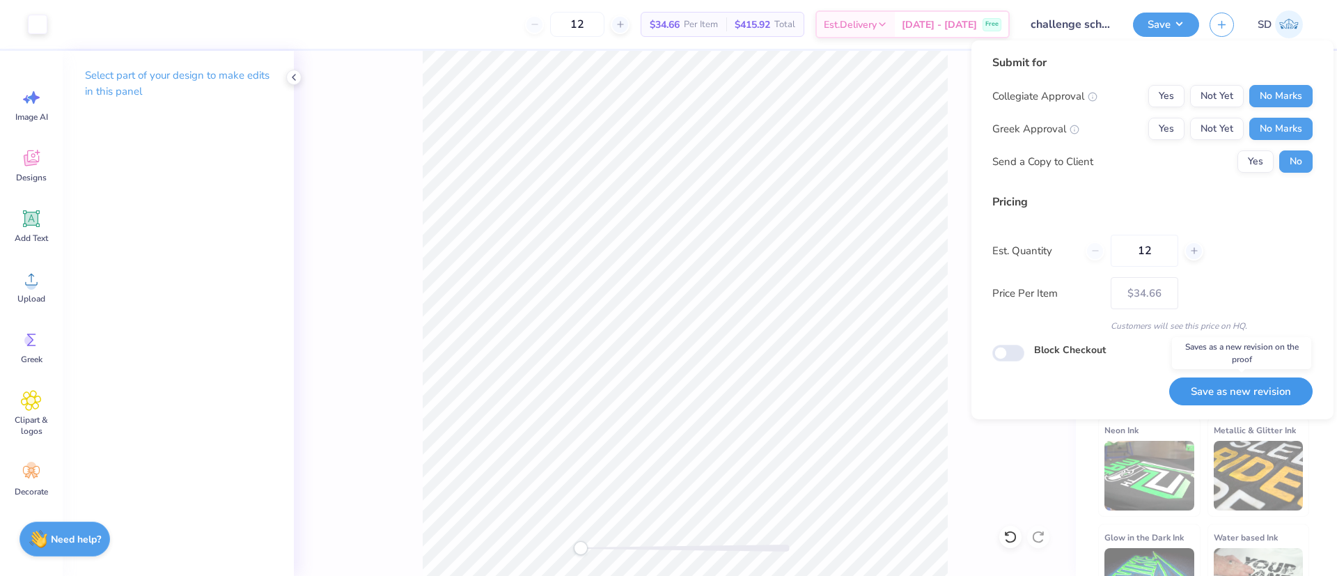
click at [1229, 385] on button "Save as new revision" at bounding box center [1241, 392] width 143 height 29
type input "$34.66"
